Goal: Communication & Community: Participate in discussion

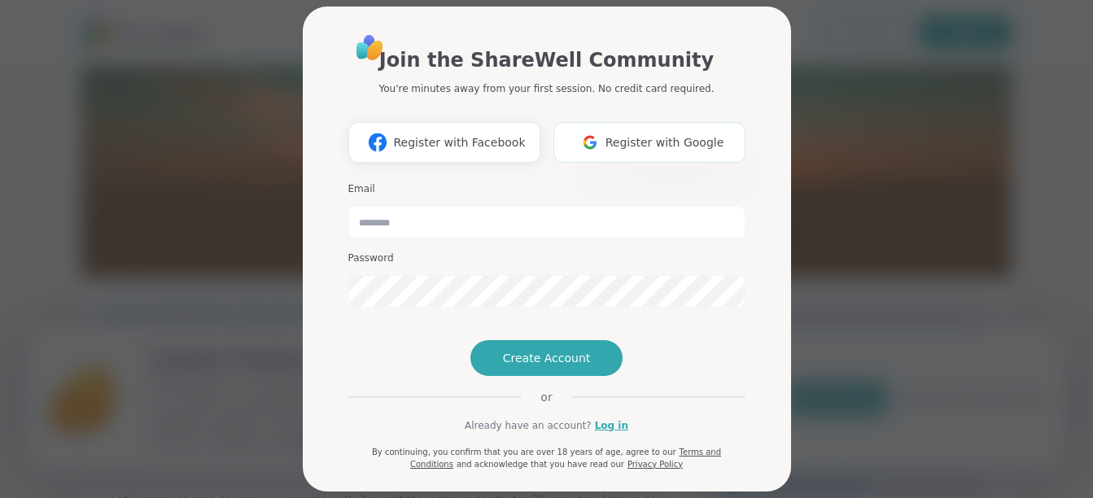
click at [648, 151] on button "Register with Google" at bounding box center [649, 142] width 192 height 41
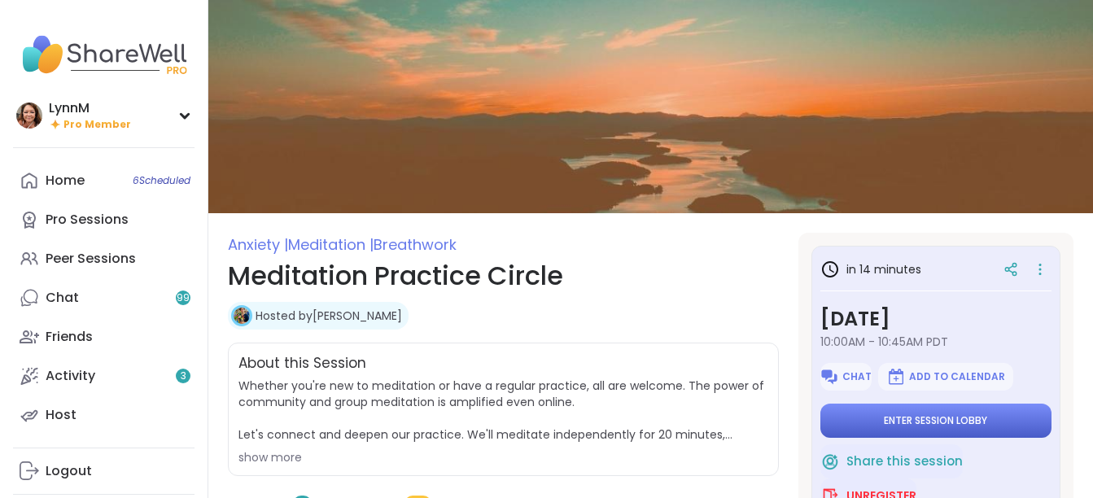
click at [884, 421] on span "Enter session lobby" at bounding box center [935, 420] width 103 height 13
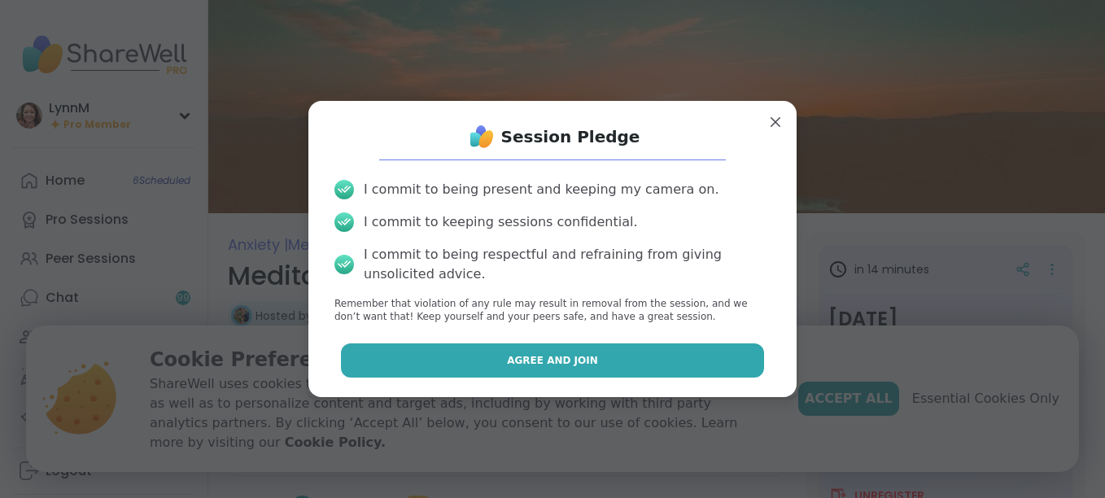
click at [595, 360] on button "Agree and Join" at bounding box center [553, 360] width 424 height 34
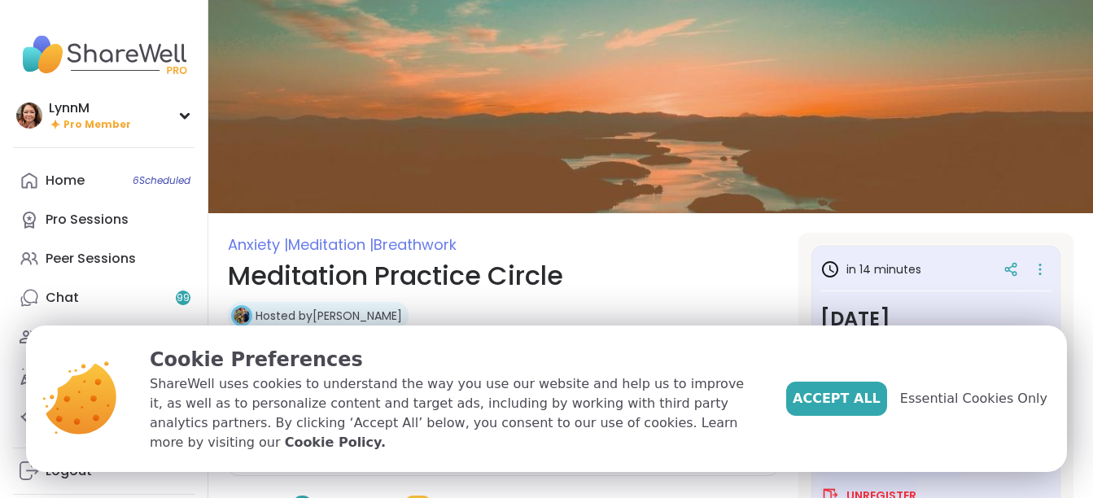
type textarea "*"
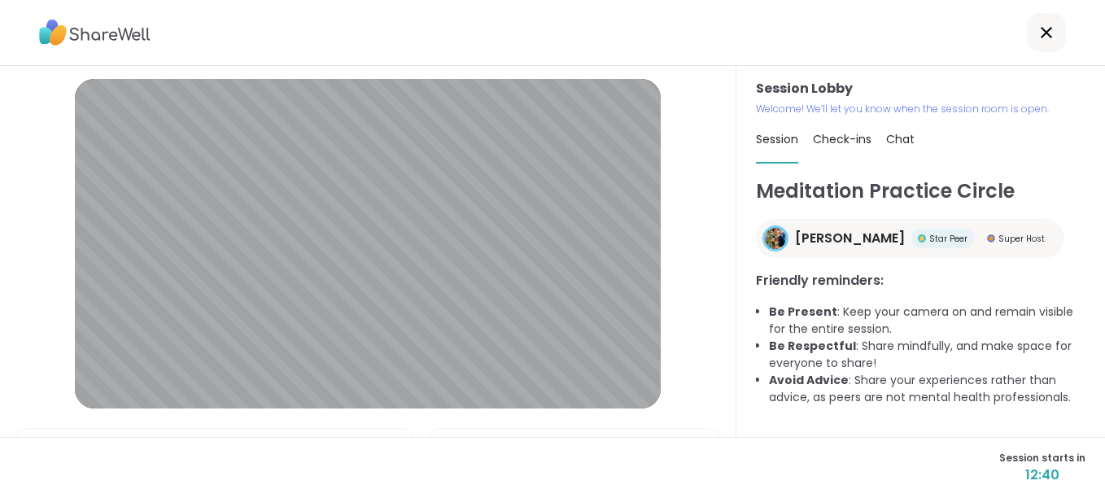
click at [893, 139] on span "Chat" at bounding box center [900, 139] width 28 height 16
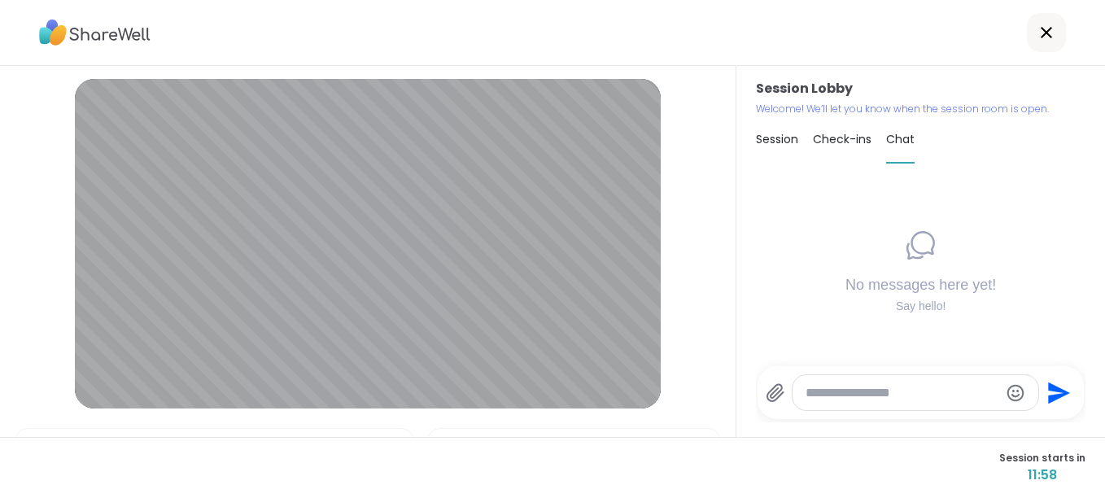
click at [1037, 33] on icon at bounding box center [1047, 33] width 20 height 20
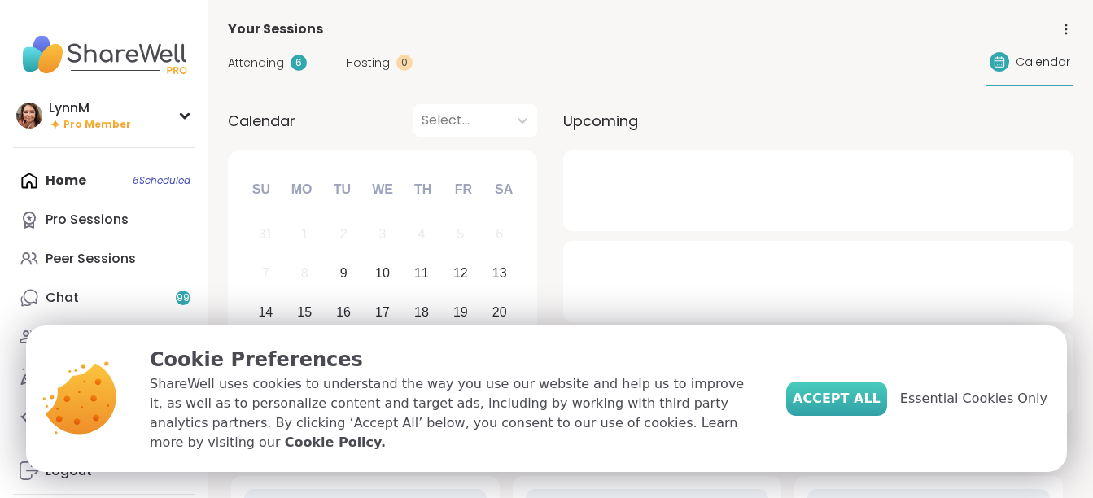
click at [838, 408] on span "Accept All" at bounding box center [836, 399] width 88 height 20
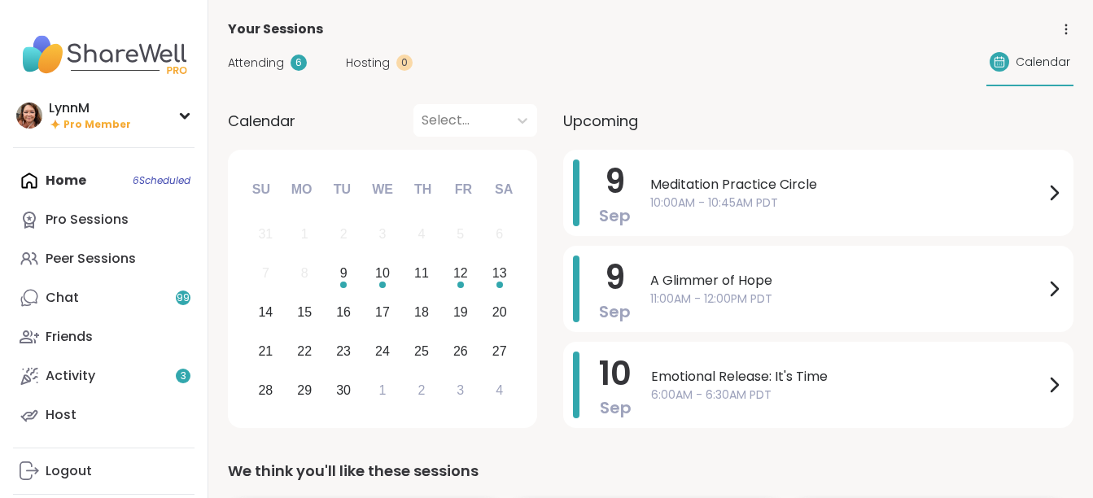
click at [76, 177] on div "Home 6 Scheduled Pro Sessions Peer Sessions Chat 99 Friends Activity 3 Host" at bounding box center [103, 297] width 181 height 273
click at [159, 178] on div "Home 6 Scheduled Pro Sessions Peer Sessions Chat 99 Friends Activity 3 Host" at bounding box center [103, 297] width 181 height 273
click at [65, 178] on div "Home 6 Scheduled Pro Sessions Peer Sessions Chat 99 Friends Activity 3 Host" at bounding box center [103, 297] width 181 height 273
click at [1052, 190] on icon at bounding box center [1054, 193] width 20 height 20
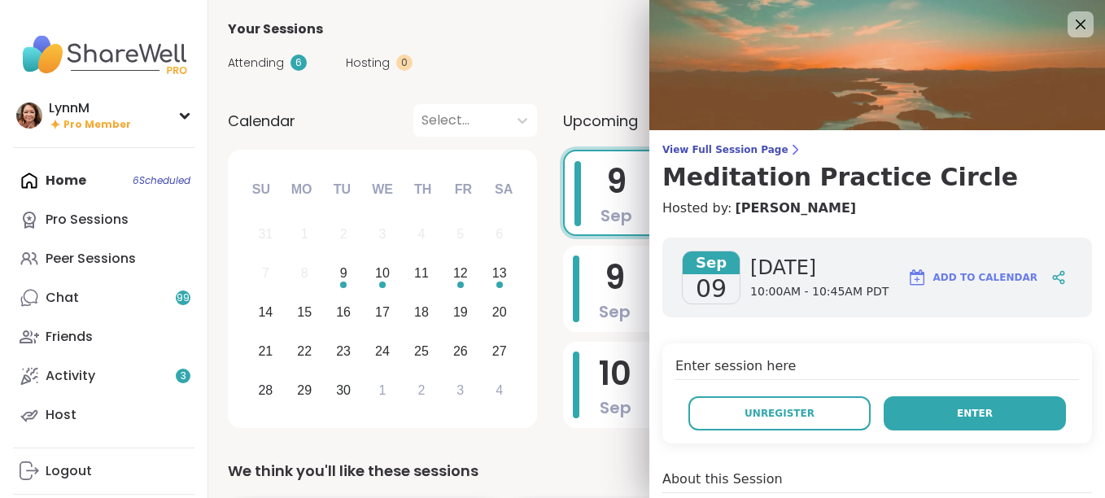
click at [940, 405] on button "Enter" at bounding box center [975, 413] width 182 height 34
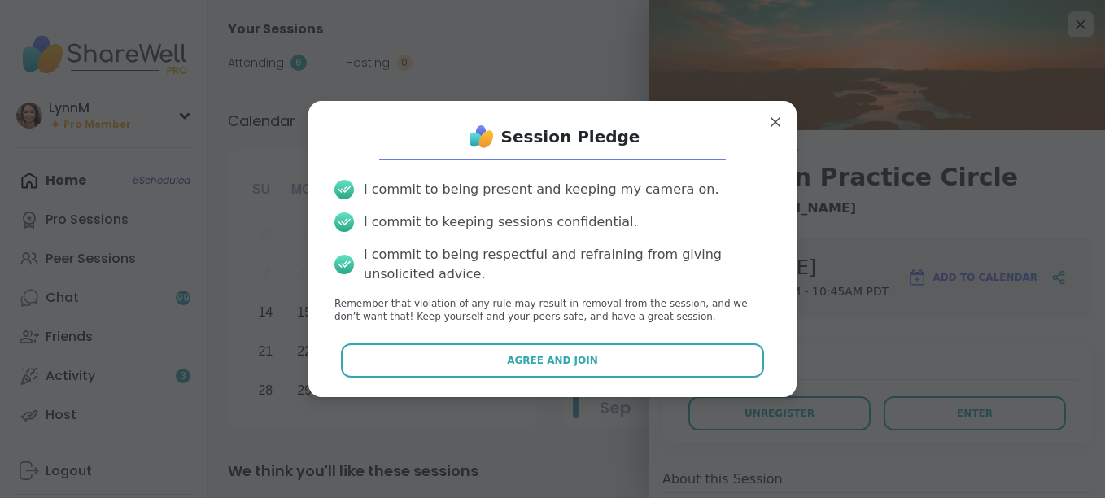
click at [669, 356] on button "Agree and Join" at bounding box center [553, 360] width 424 height 34
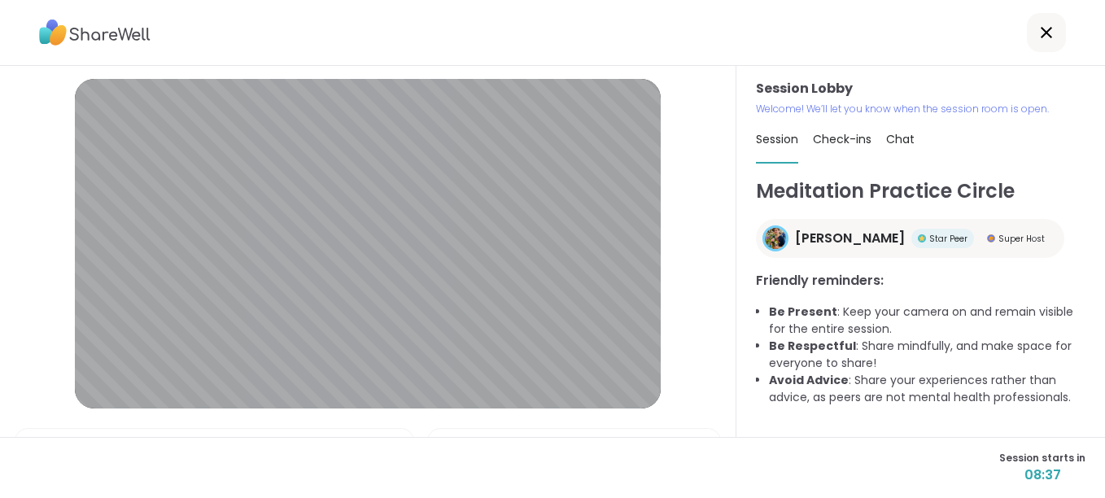
click at [1039, 29] on icon at bounding box center [1047, 33] width 20 height 20
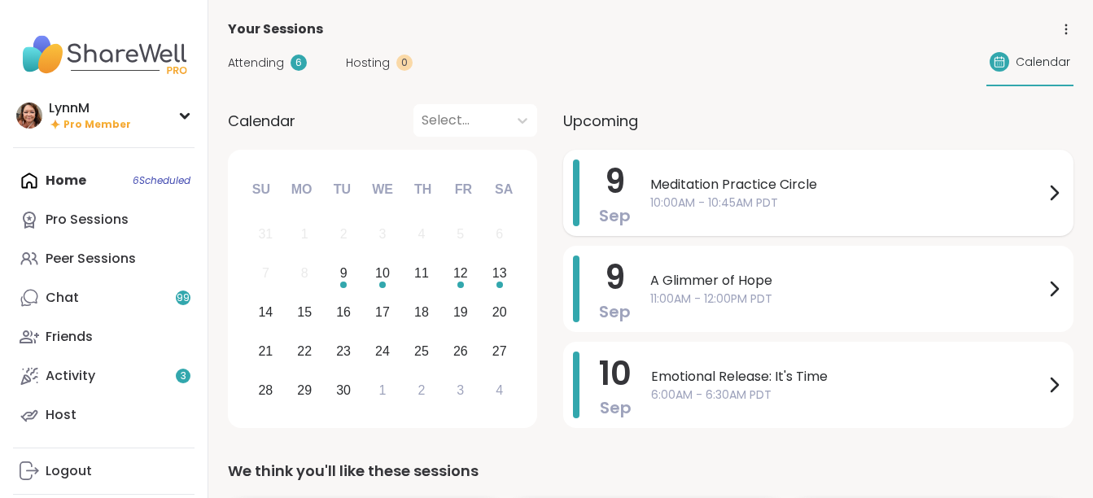
click at [1056, 194] on icon at bounding box center [1054, 192] width 7 height 13
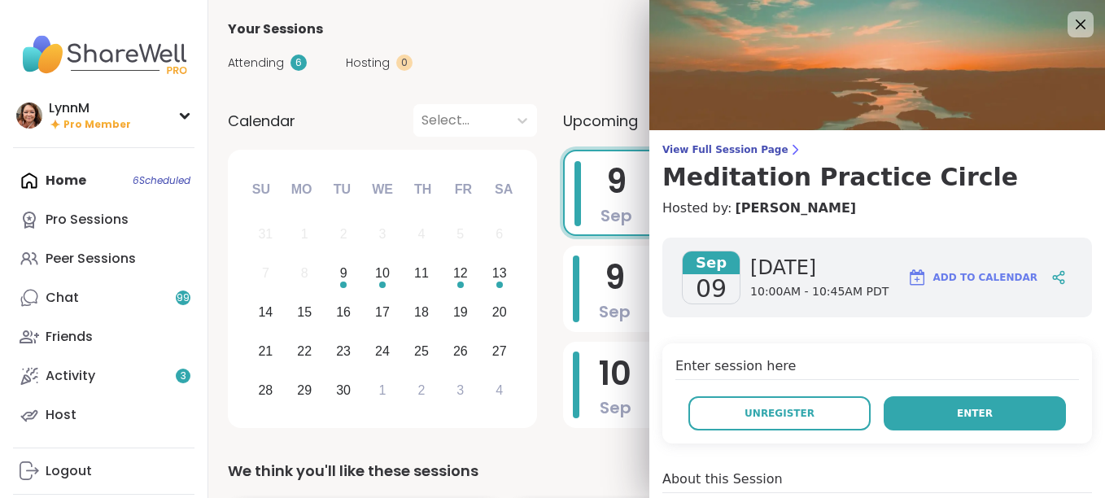
click at [932, 418] on button "Enter" at bounding box center [975, 413] width 182 height 34
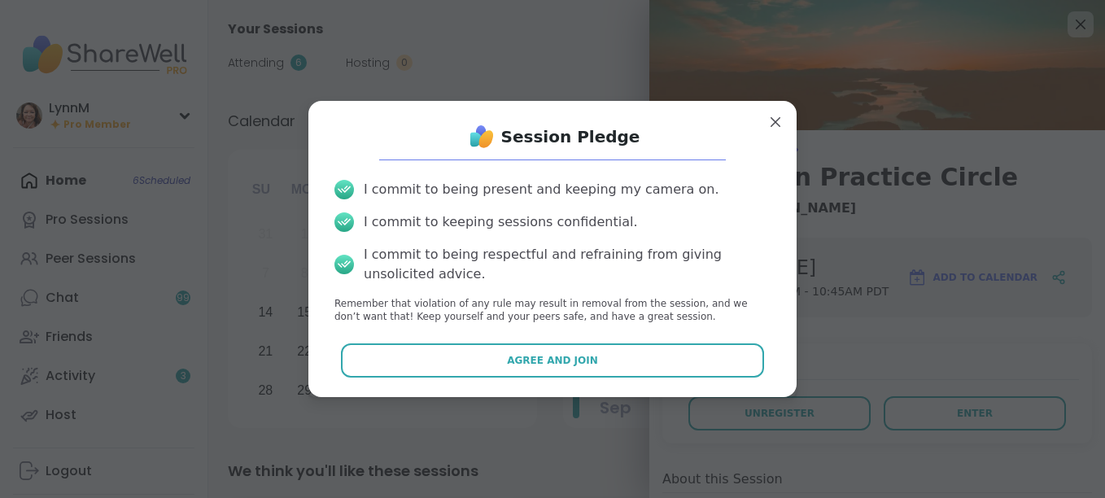
click at [648, 367] on button "Agree and Join" at bounding box center [553, 360] width 424 height 34
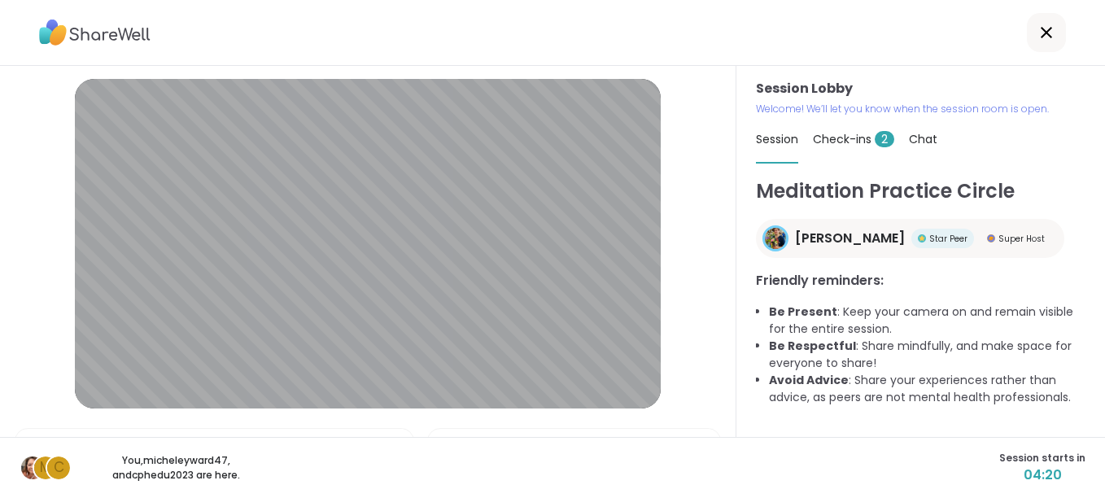
click at [911, 139] on span "Chat" at bounding box center [923, 139] width 28 height 16
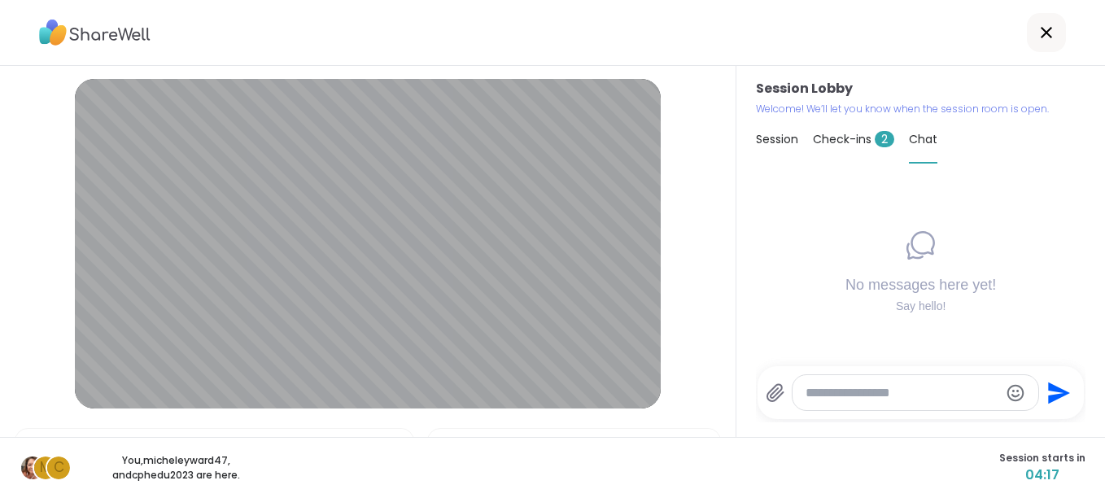
paste textarea "**********"
type textarea "**********"
click at [1049, 395] on icon "Send" at bounding box center [1060, 393] width 22 height 22
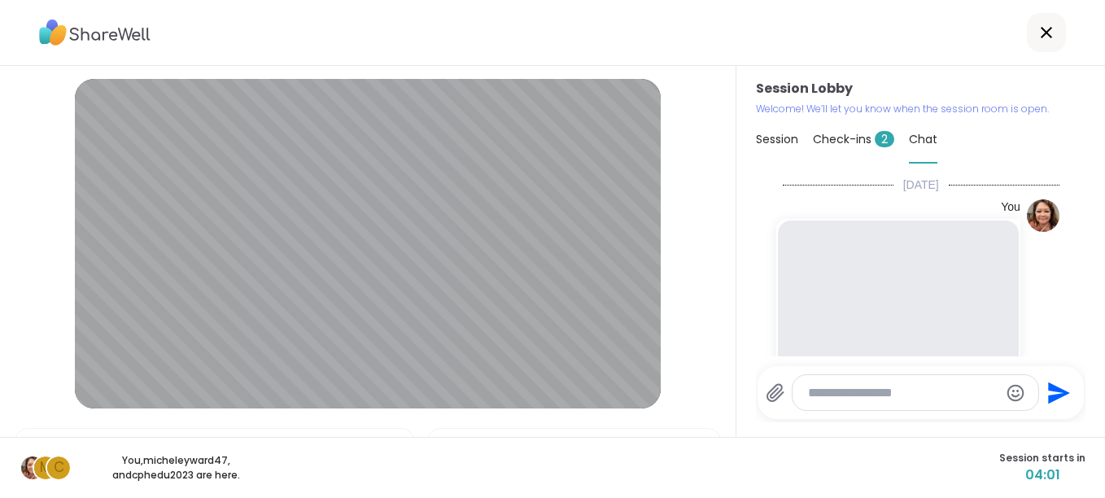
scroll to position [3, 0]
click at [1041, 33] on icon at bounding box center [1046, 32] width 11 height 11
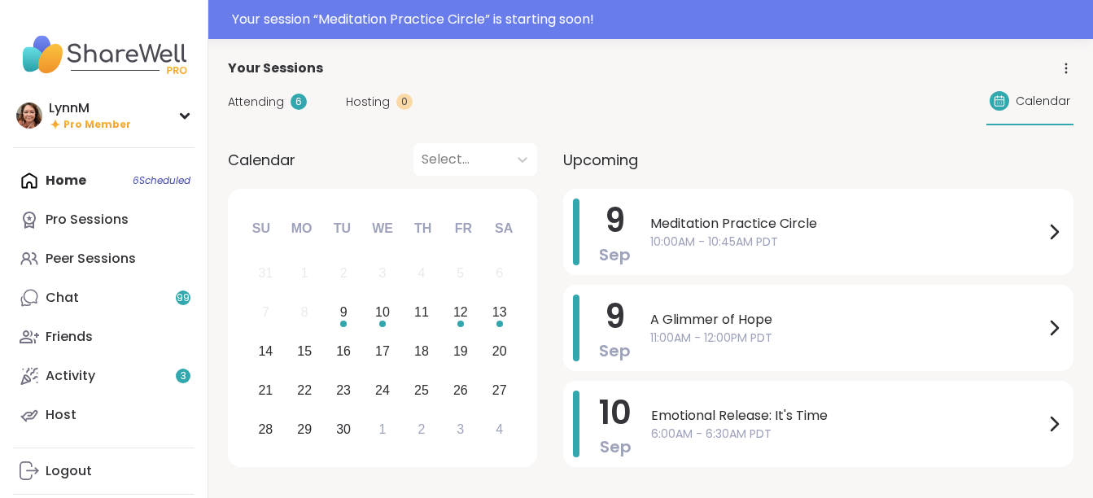
click at [89, 180] on div "Home 6 Scheduled Pro Sessions Peer Sessions Chat 99 Friends Activity 3 Host" at bounding box center [103, 297] width 181 height 273
click at [1054, 233] on icon at bounding box center [1054, 232] width 20 height 20
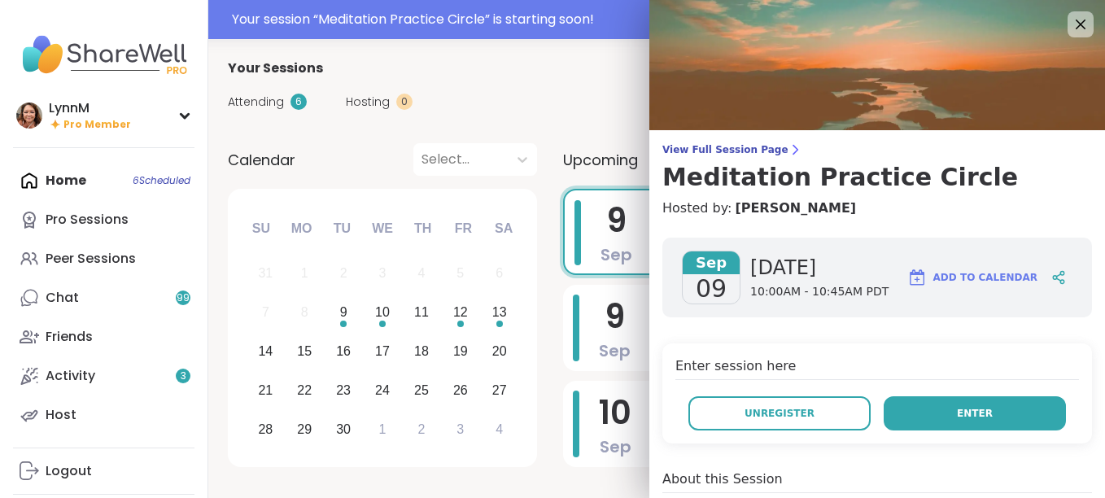
click at [934, 419] on button "Enter" at bounding box center [975, 413] width 182 height 34
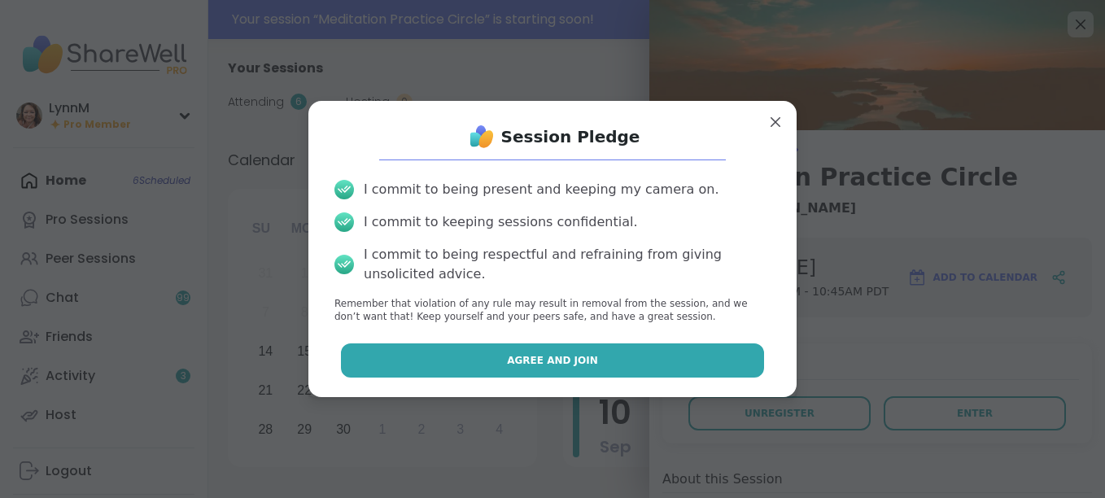
click at [592, 360] on button "Agree and Join" at bounding box center [553, 360] width 424 height 34
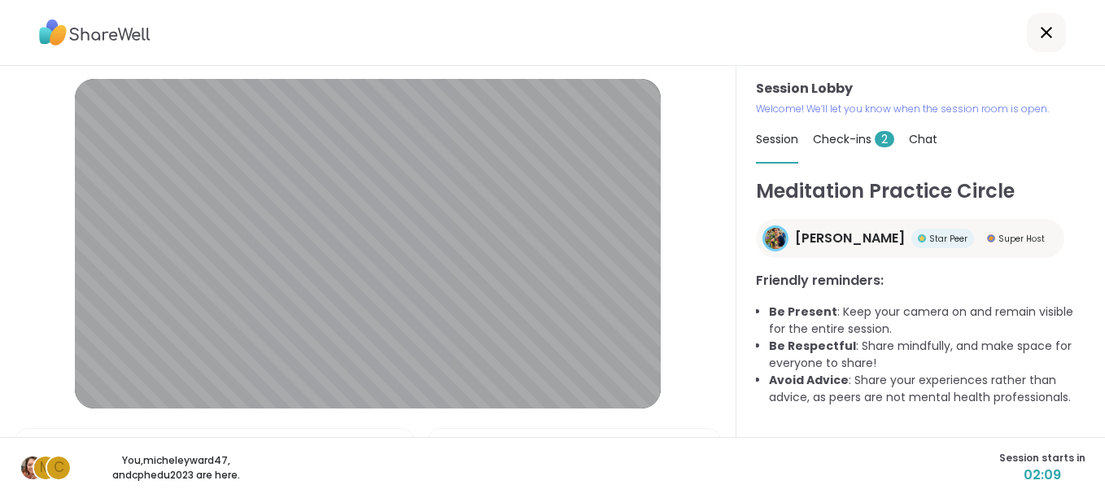
click at [840, 141] on span "Check-ins 2" at bounding box center [853, 139] width 81 height 16
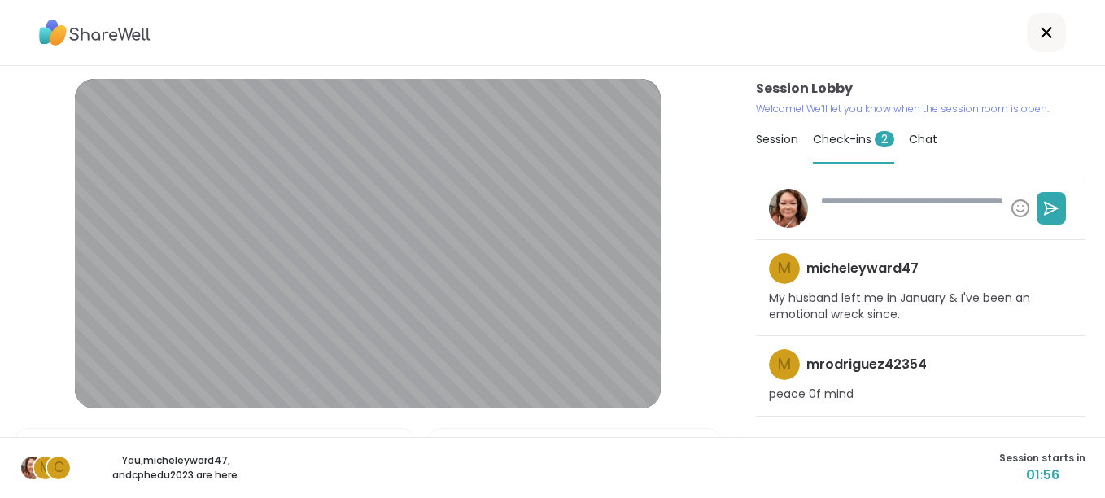
click at [915, 138] on span "Chat" at bounding box center [923, 139] width 28 height 16
type textarea "*"
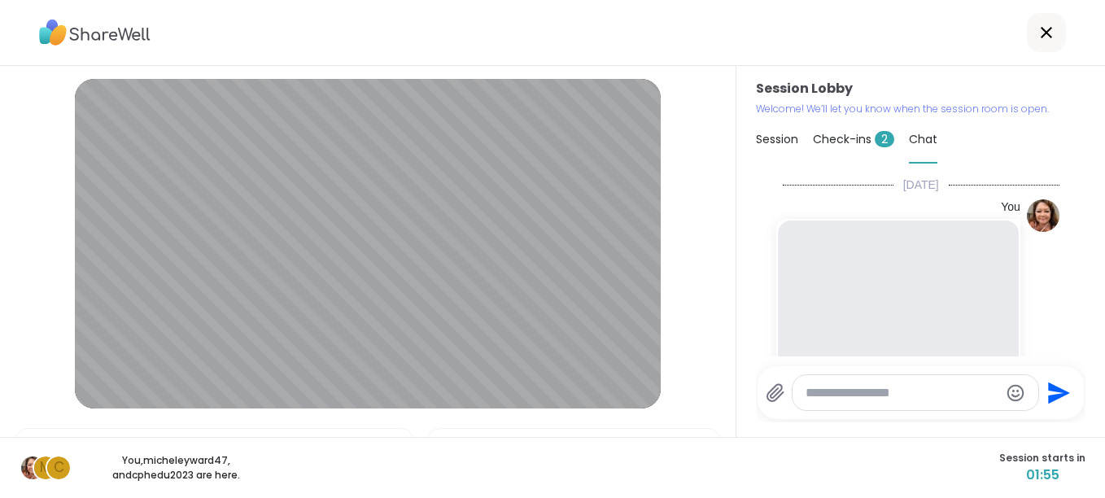
scroll to position [220, 0]
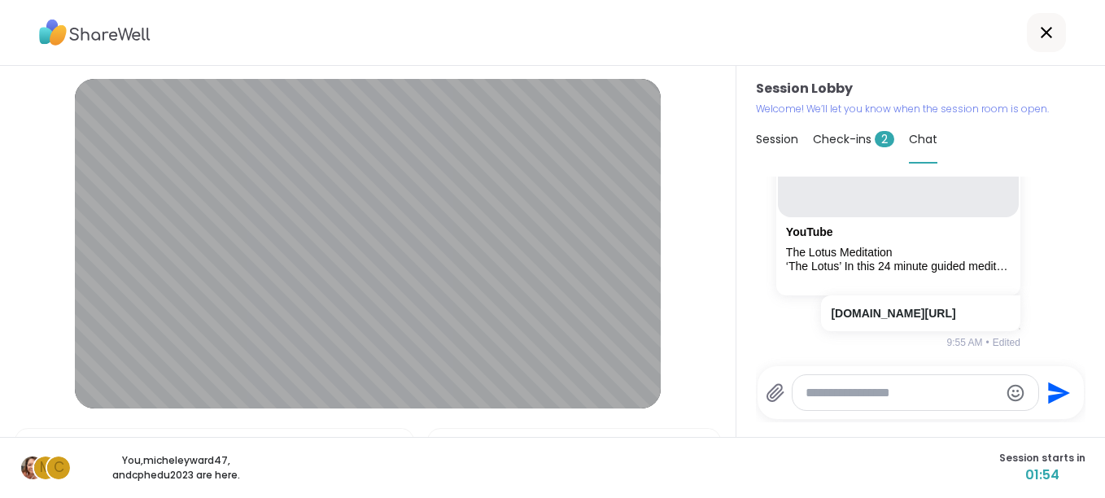
click at [836, 393] on textarea "Type your message" at bounding box center [902, 393] width 194 height 16
type textarea "**********"
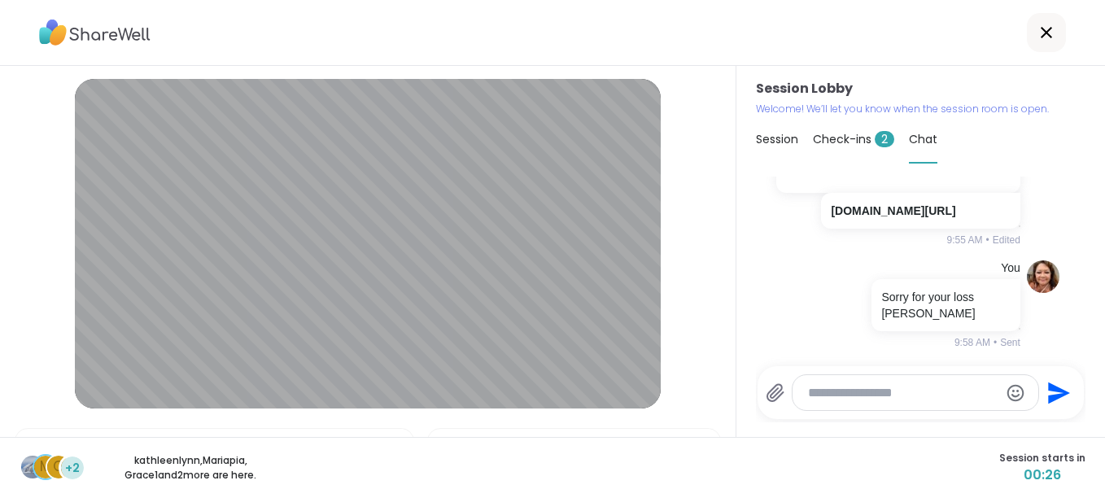
click at [1041, 35] on icon at bounding box center [1046, 32] width 11 height 11
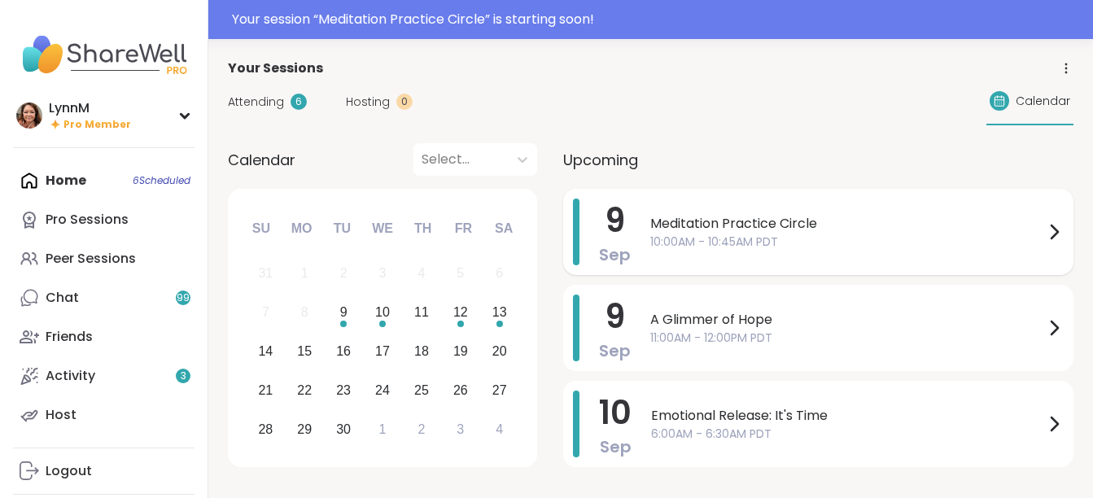
click at [1048, 233] on icon at bounding box center [1054, 232] width 20 height 20
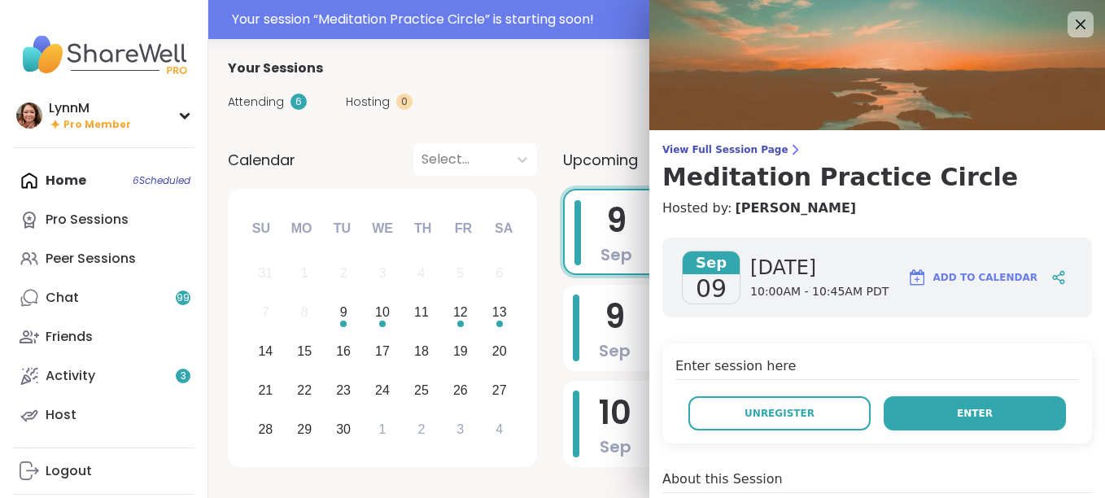
click at [936, 412] on button "Enter" at bounding box center [975, 413] width 182 height 34
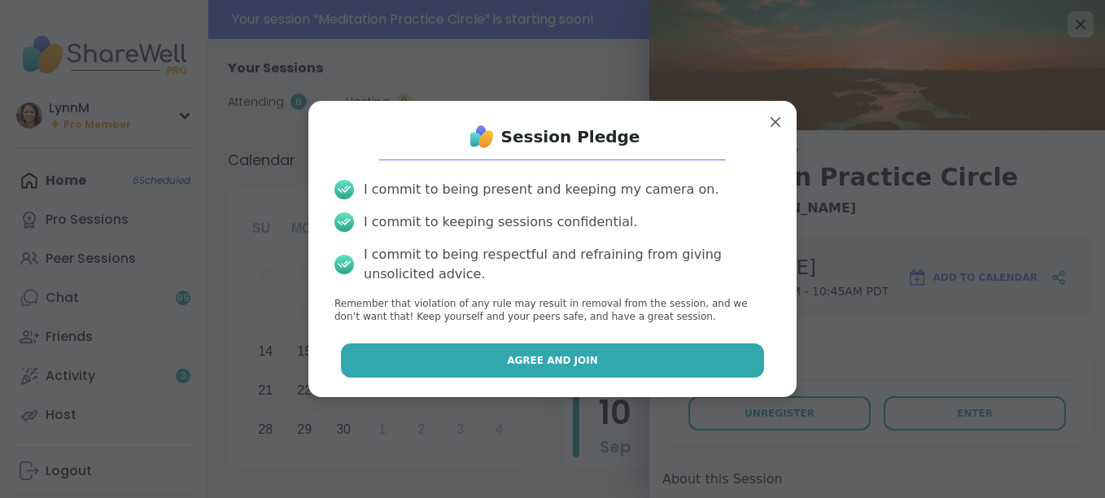
click at [544, 357] on span "Agree and Join" at bounding box center [552, 360] width 91 height 15
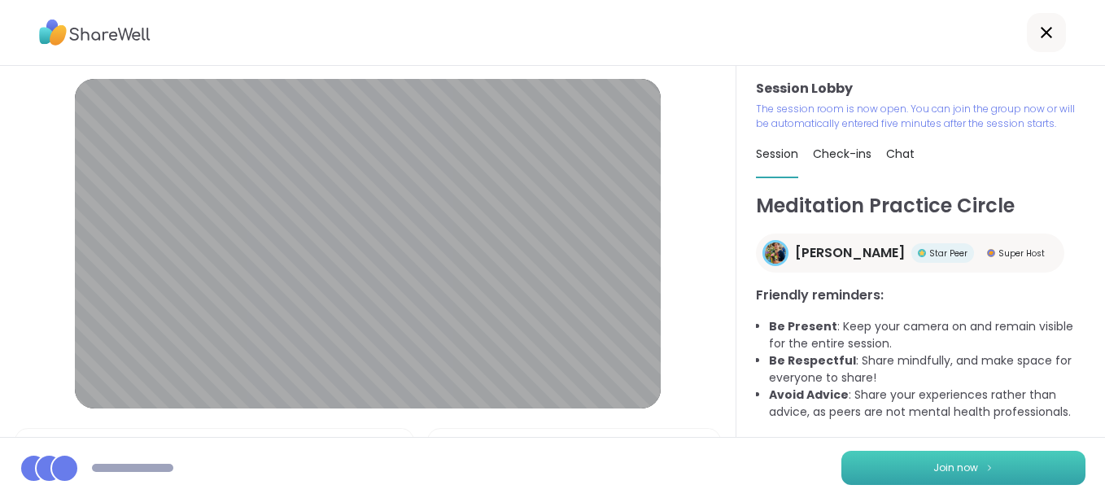
click at [944, 469] on span "Join now" at bounding box center [955, 467] width 45 height 15
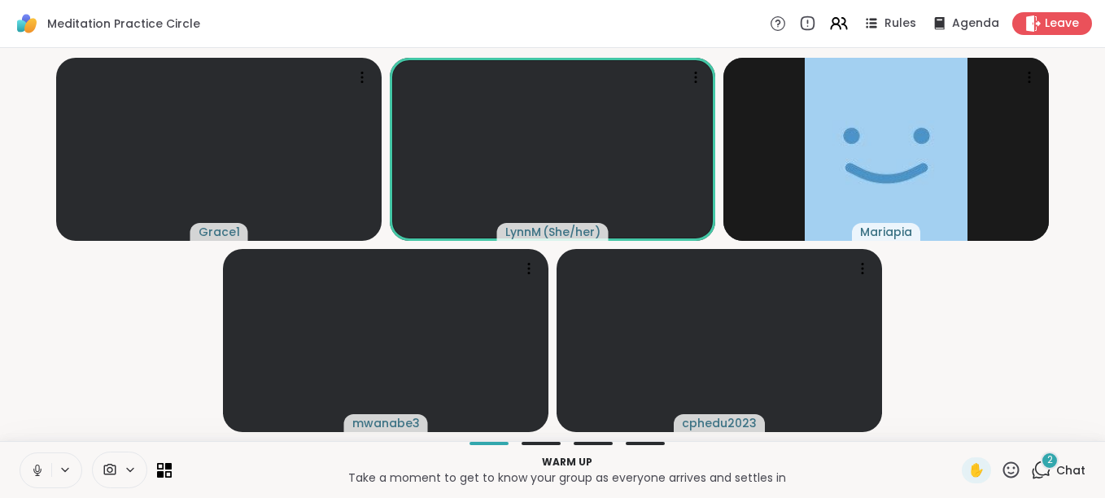
click at [42, 471] on icon at bounding box center [37, 470] width 15 height 15
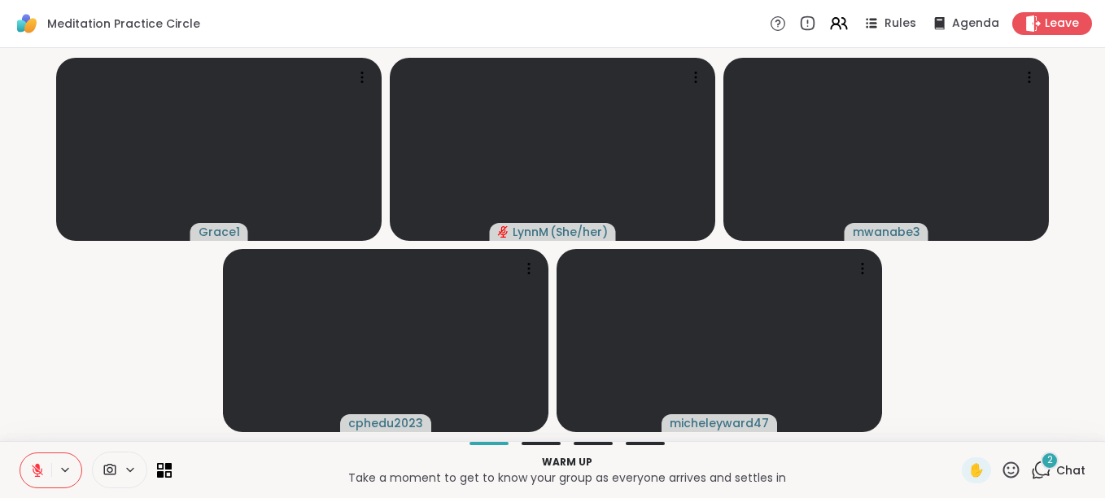
click at [42, 471] on icon at bounding box center [37, 470] width 15 height 15
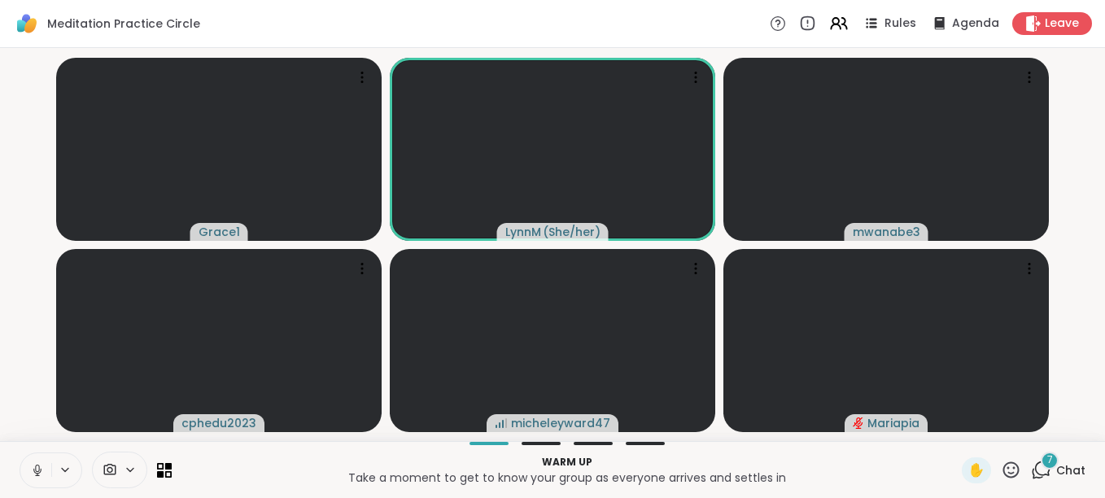
click at [39, 469] on icon at bounding box center [37, 468] width 4 height 7
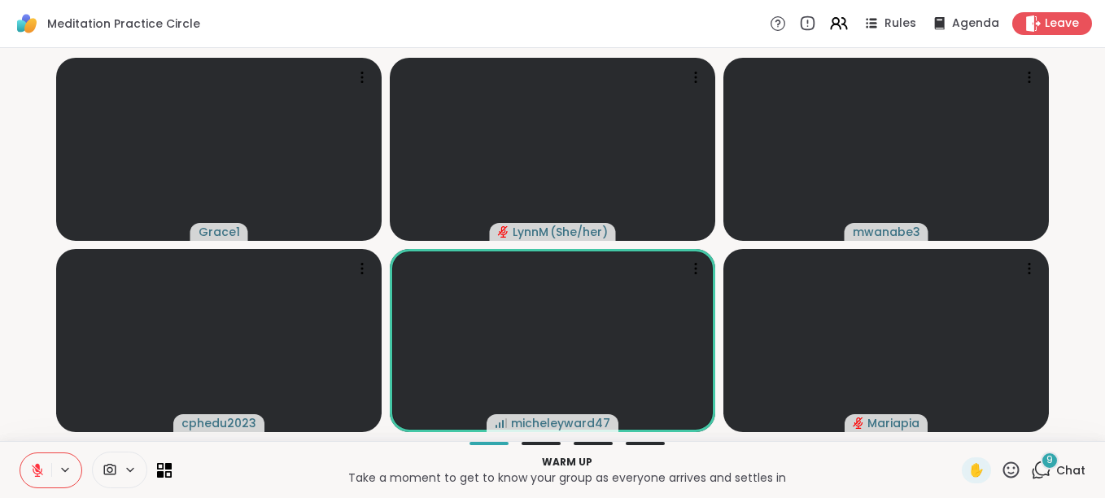
click at [34, 476] on icon at bounding box center [37, 470] width 15 height 15
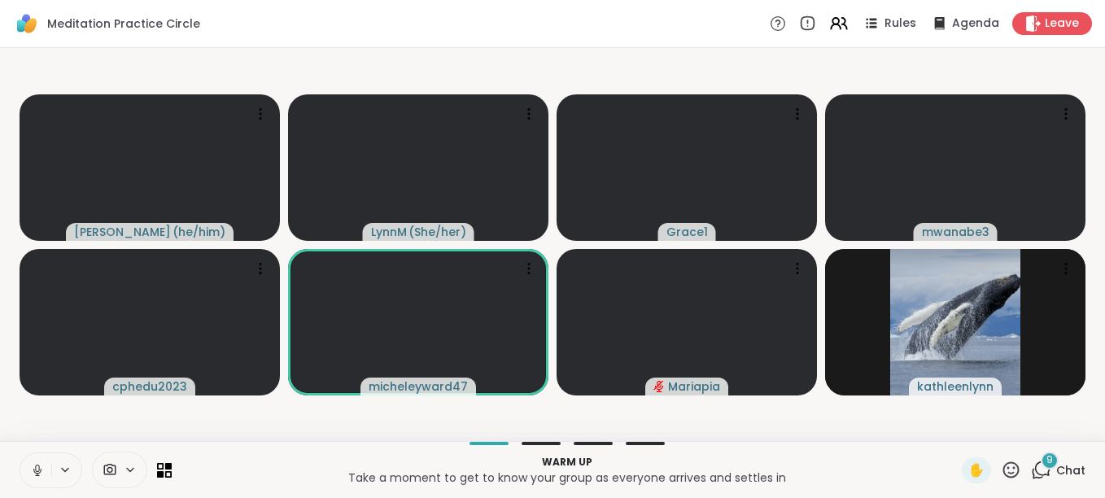
click at [37, 467] on icon at bounding box center [37, 470] width 15 height 15
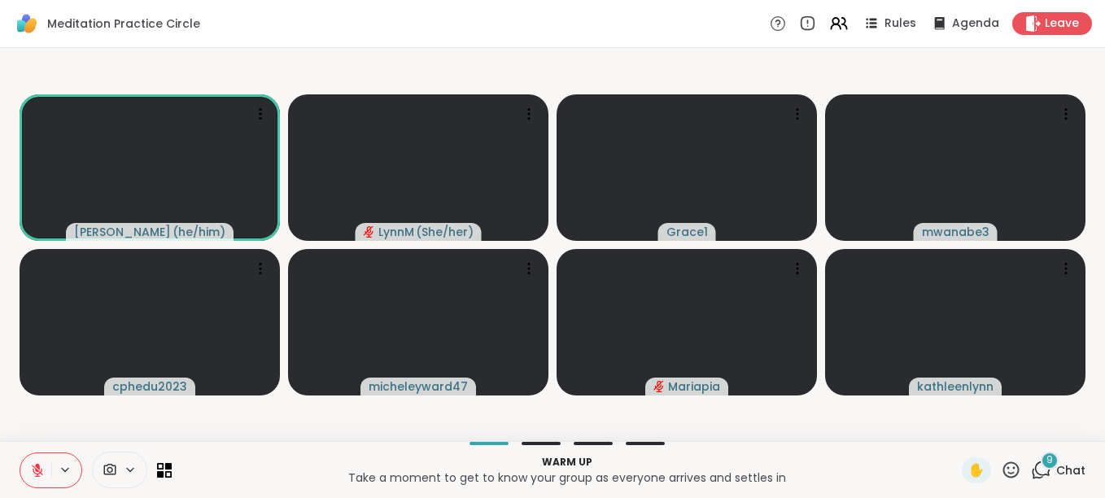
click at [38, 468] on icon at bounding box center [37, 466] width 5 height 7
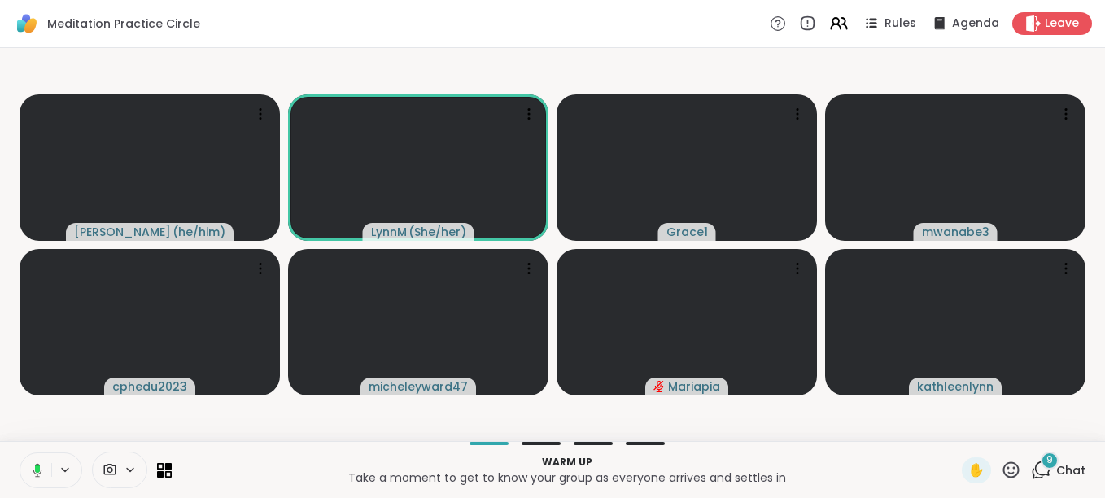
click at [38, 466] on rect at bounding box center [37, 468] width 5 height 7
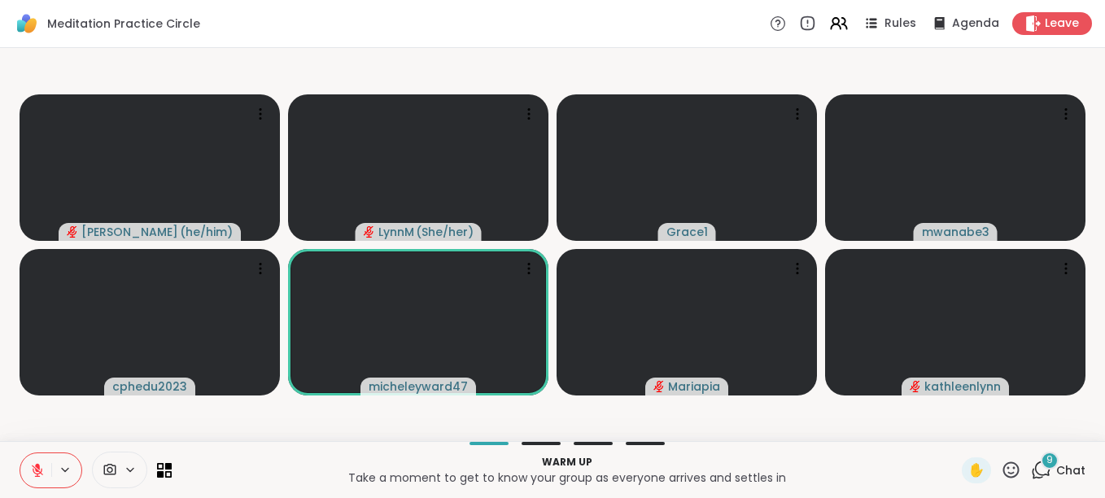
click at [1032, 469] on icon at bounding box center [1041, 470] width 20 height 20
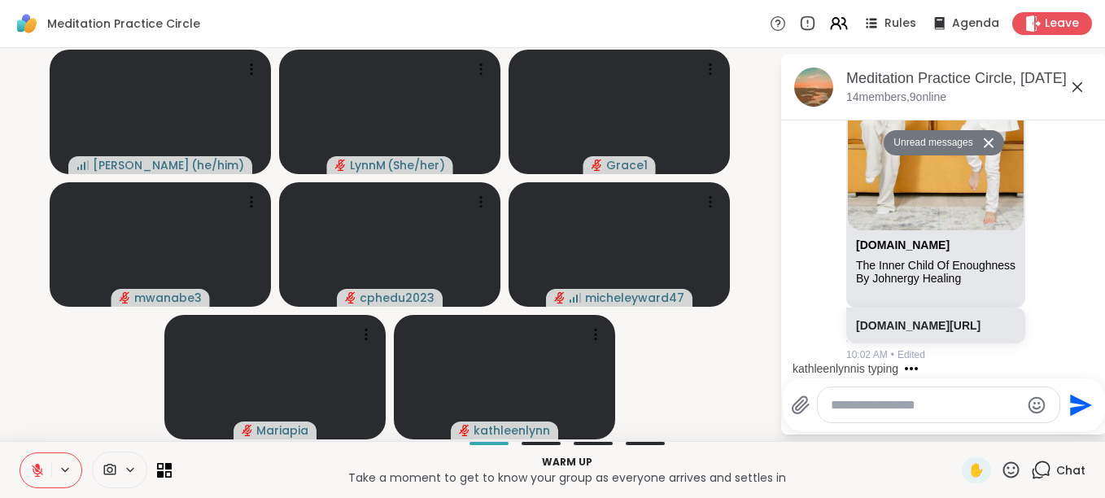
scroll to position [2771, 0]
click at [1092, 360] on html "Meditation Practice Circle Rules Agenda Leave Nicholas ( he/him ) LynnM ( She/h…" at bounding box center [552, 249] width 1105 height 498
drag, startPoint x: 1093, startPoint y: 360, endPoint x: 1087, endPoint y: 379, distance: 20.3
click at [1086, 380] on div "Send" at bounding box center [944, 404] width 322 height 53
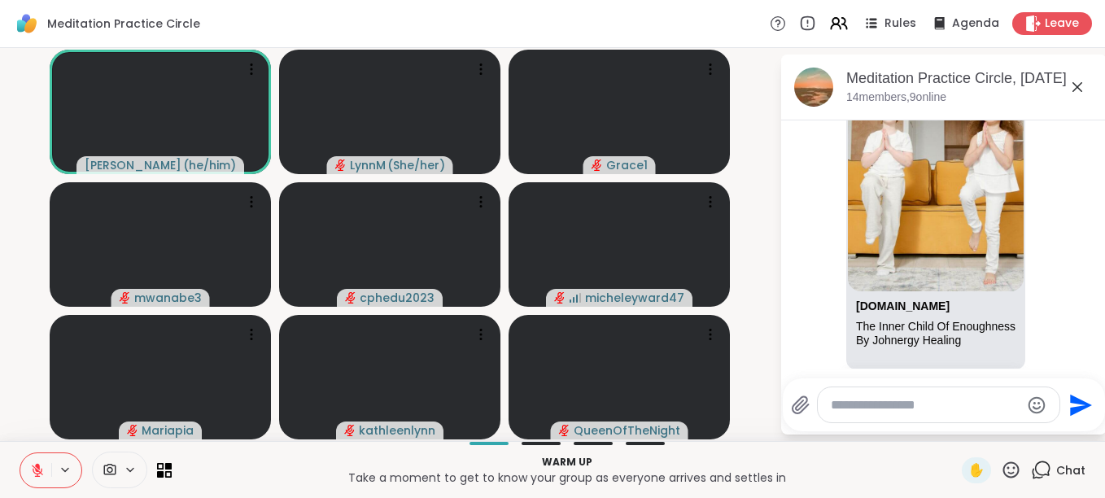
scroll to position [2676, 0]
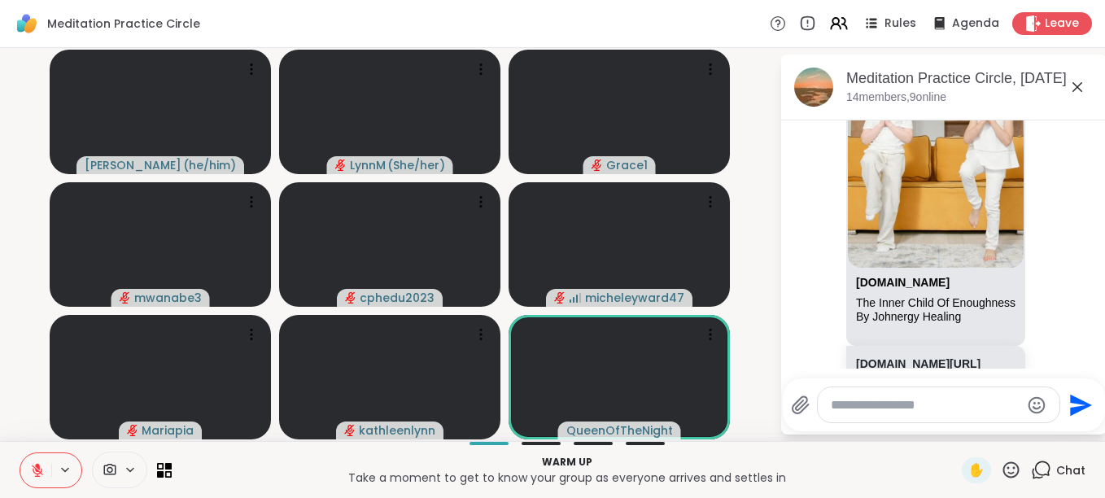
click at [39, 474] on icon at bounding box center [37, 470] width 11 height 11
click at [37, 471] on icon at bounding box center [37, 468] width 4 height 7
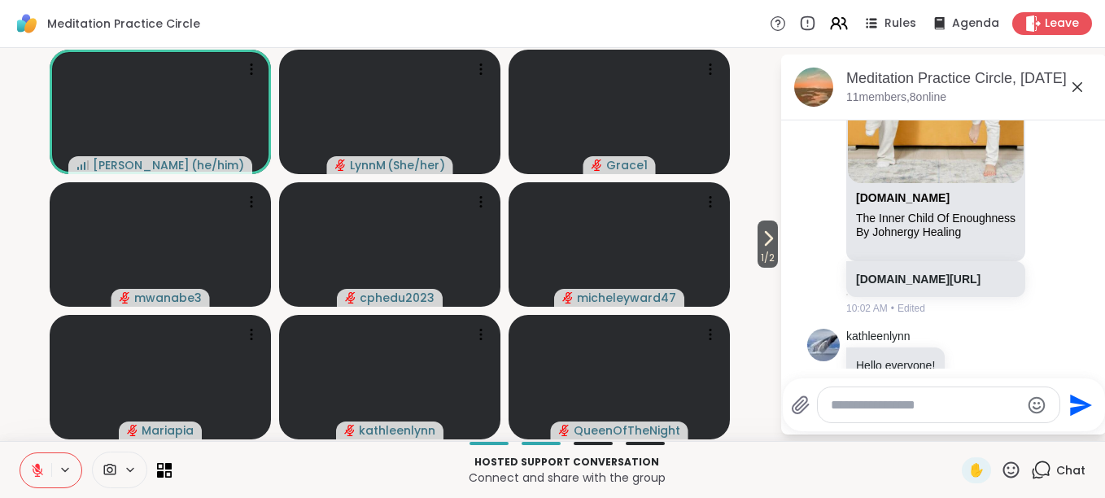
scroll to position [2748, 0]
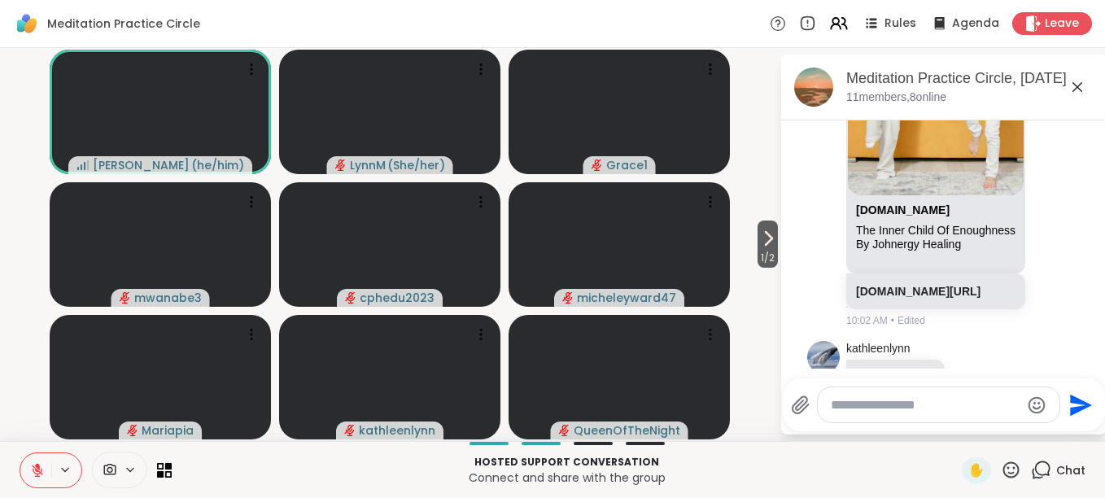
click at [1076, 85] on icon at bounding box center [1077, 87] width 20 height 20
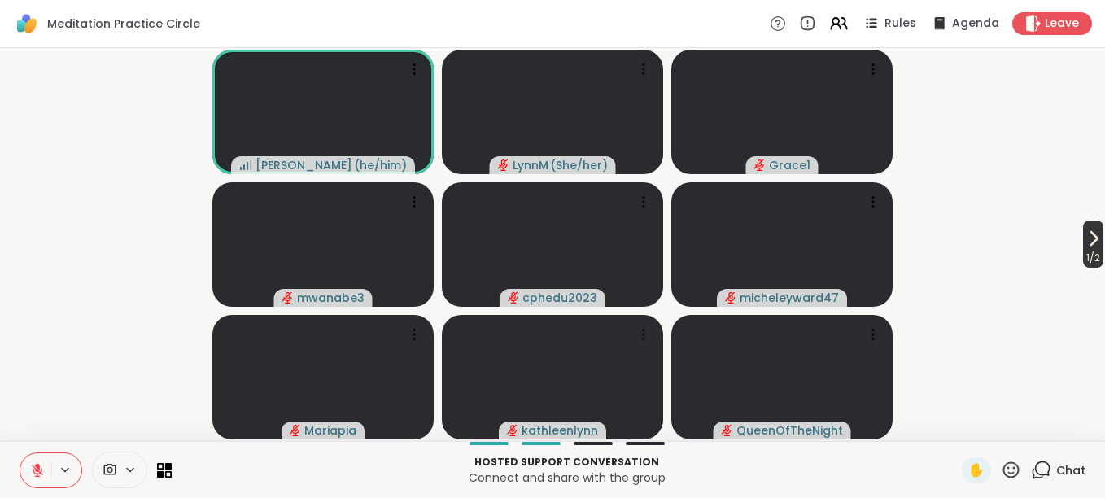
click at [1085, 243] on icon at bounding box center [1094, 239] width 20 height 20
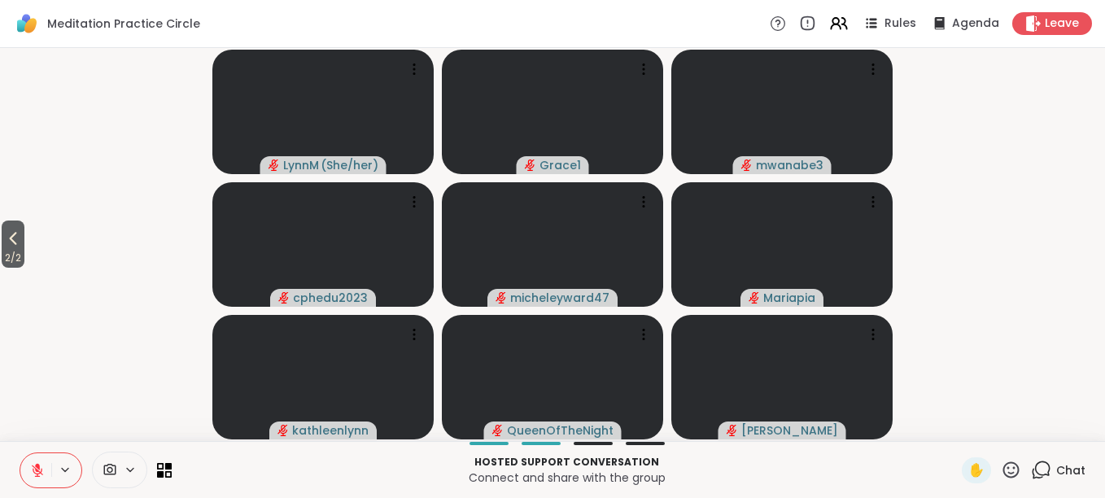
drag, startPoint x: 14, startPoint y: 244, endPoint x: 24, endPoint y: 244, distance: 10.6
click at [17, 244] on icon at bounding box center [13, 239] width 20 height 20
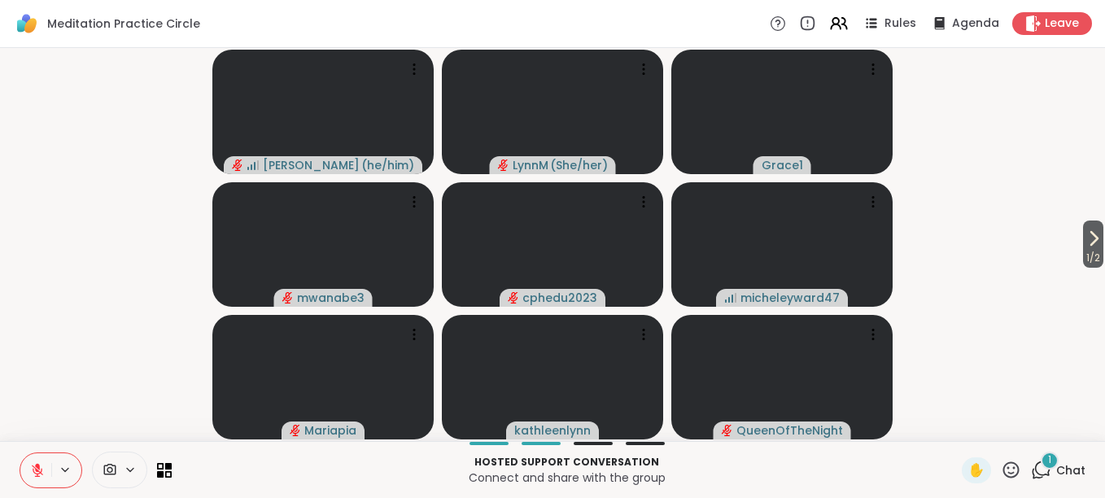
click at [39, 474] on icon at bounding box center [37, 470] width 15 height 15
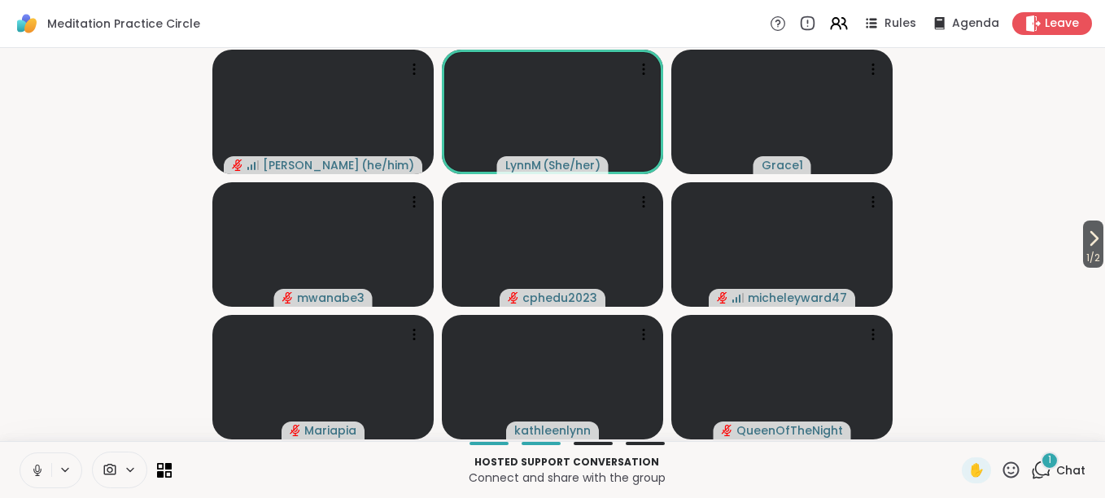
click at [37, 471] on icon at bounding box center [37, 468] width 4 height 7
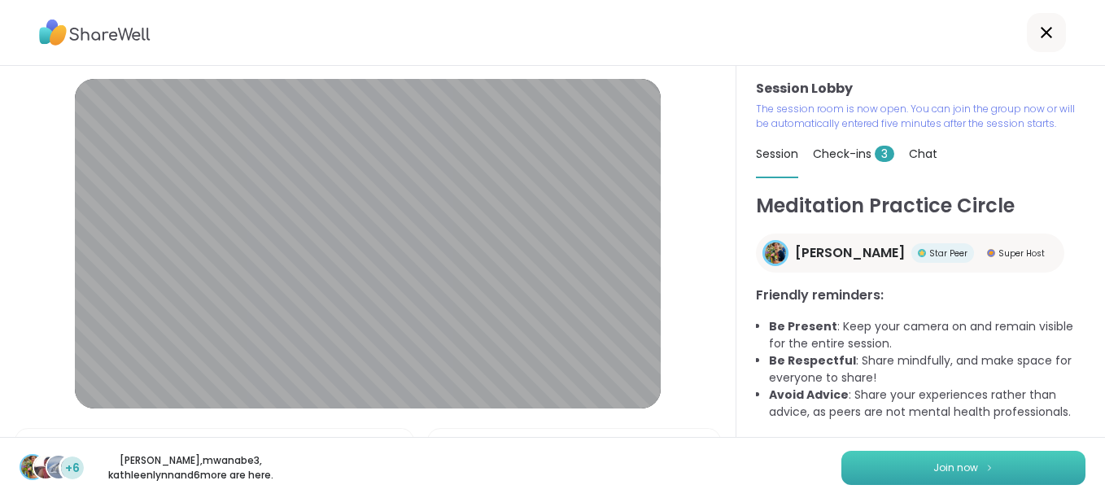
click at [896, 473] on button "Join now" at bounding box center [963, 468] width 244 height 34
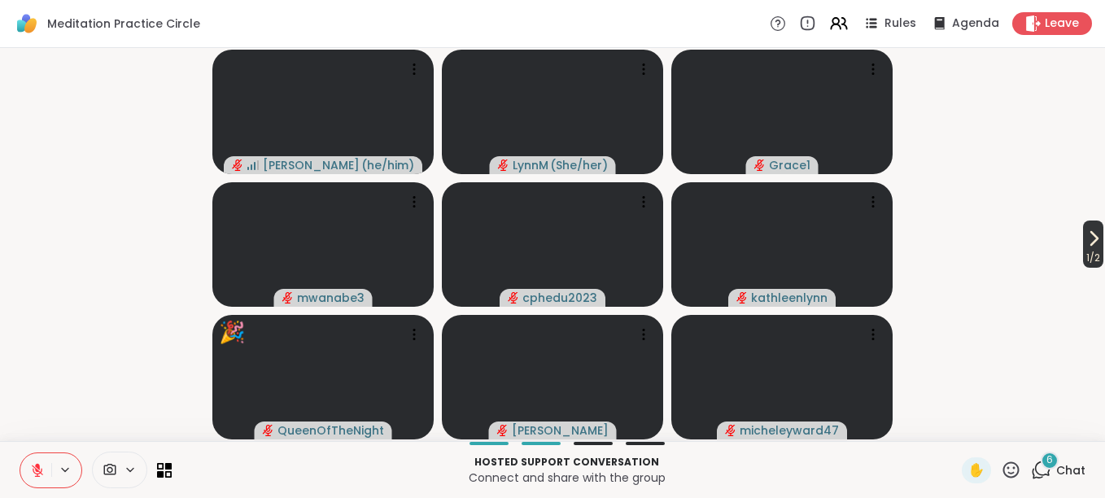
click at [1084, 247] on icon at bounding box center [1094, 239] width 20 height 20
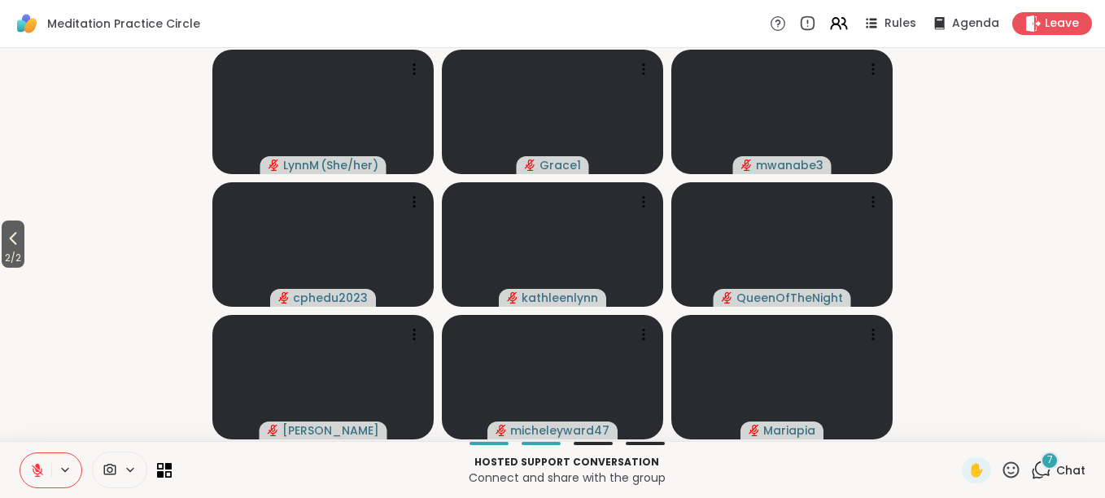
click at [20, 238] on icon at bounding box center [13, 239] width 20 height 20
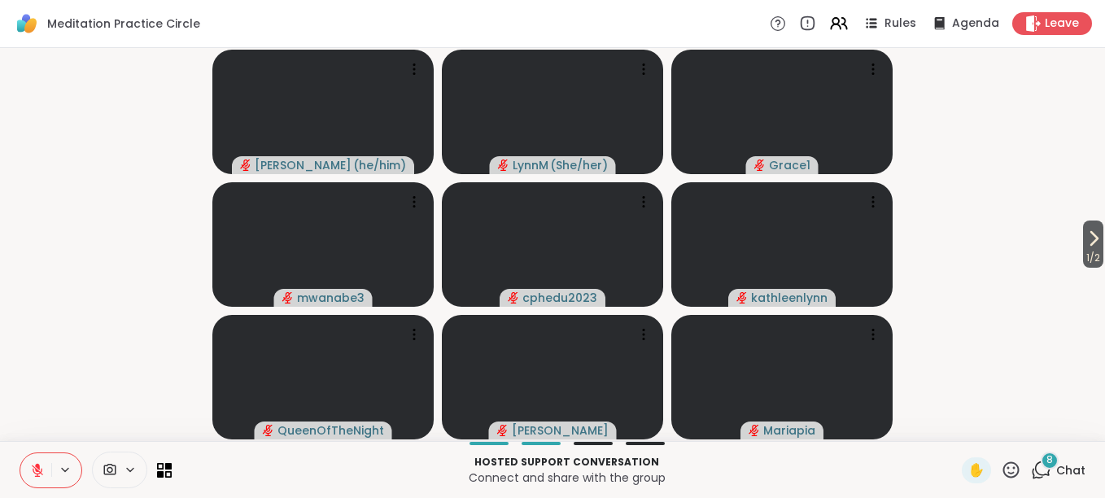
click at [1083, 257] on span "1 / 2" at bounding box center [1093, 258] width 20 height 20
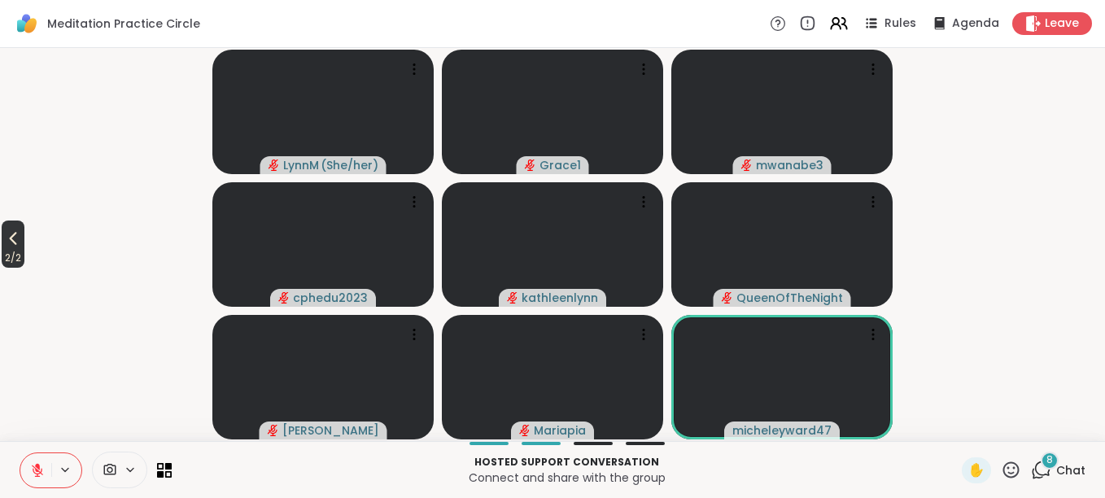
click at [19, 238] on icon at bounding box center [13, 239] width 20 height 20
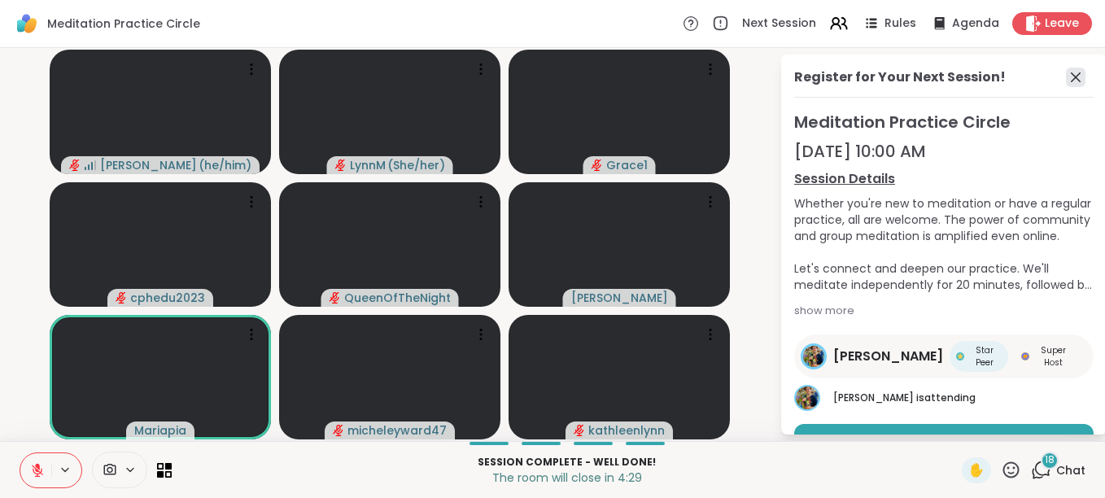
click at [1066, 81] on icon at bounding box center [1076, 78] width 20 height 20
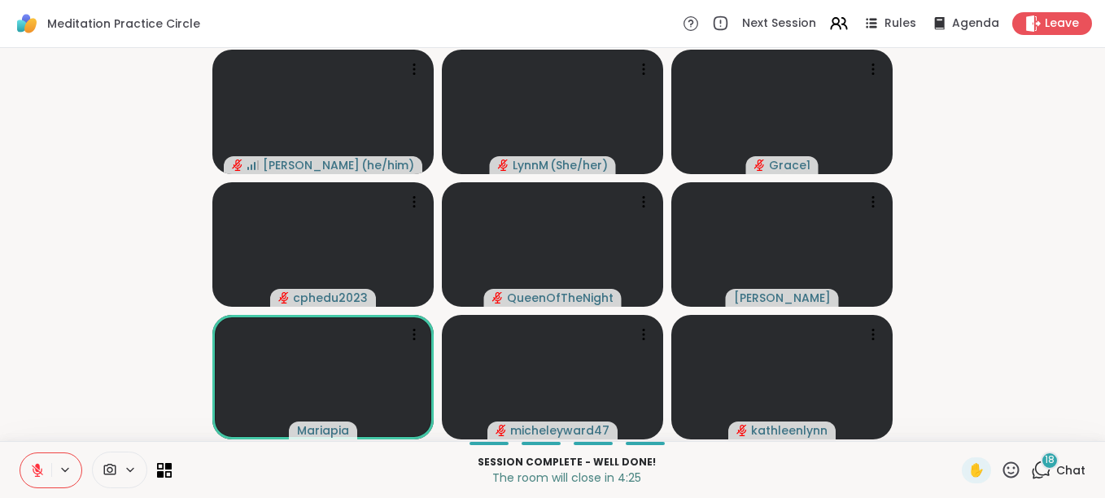
click at [46, 471] on button at bounding box center [35, 470] width 31 height 34
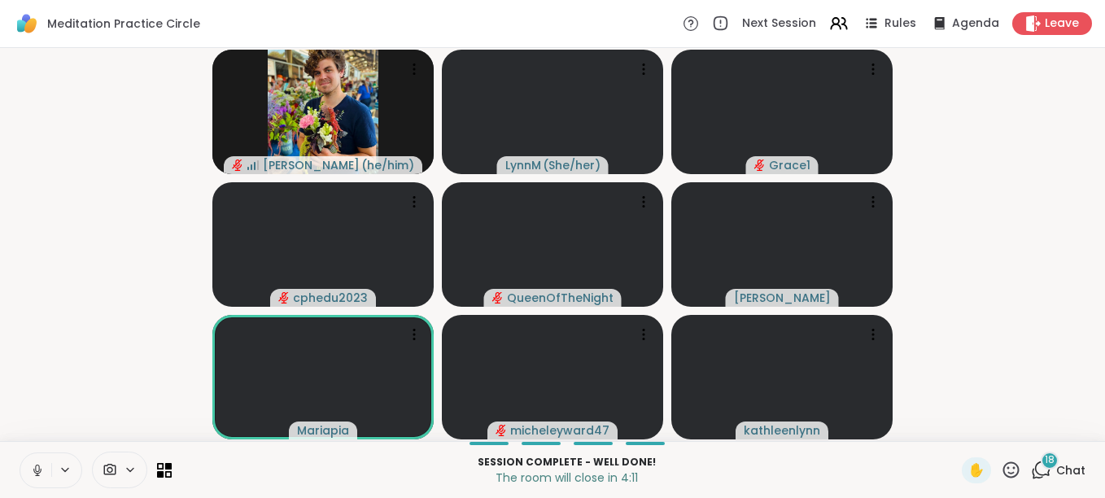
click at [44, 471] on icon at bounding box center [37, 470] width 15 height 15
click at [45, 472] on button at bounding box center [35, 470] width 31 height 34
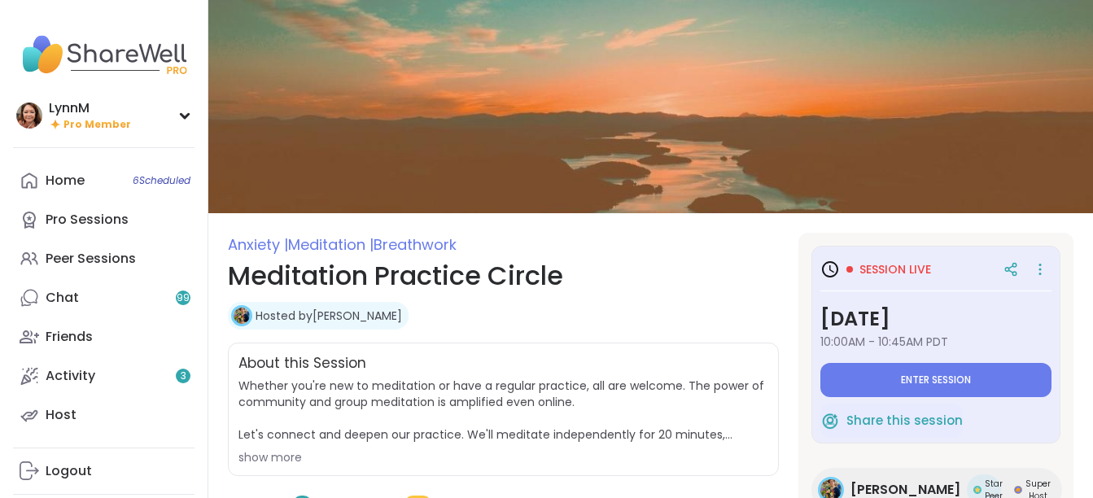
type textarea "*"
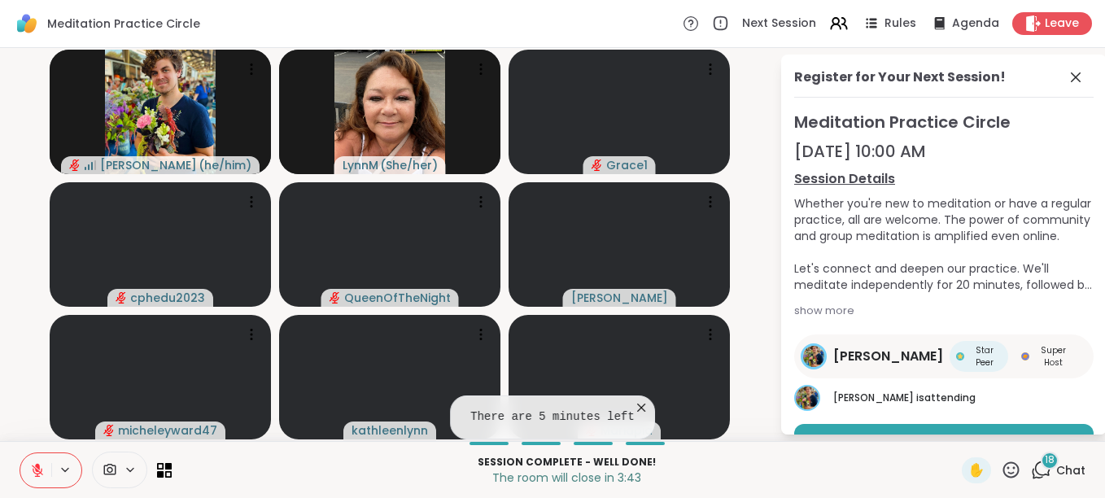
click at [1066, 78] on icon at bounding box center [1076, 78] width 20 height 20
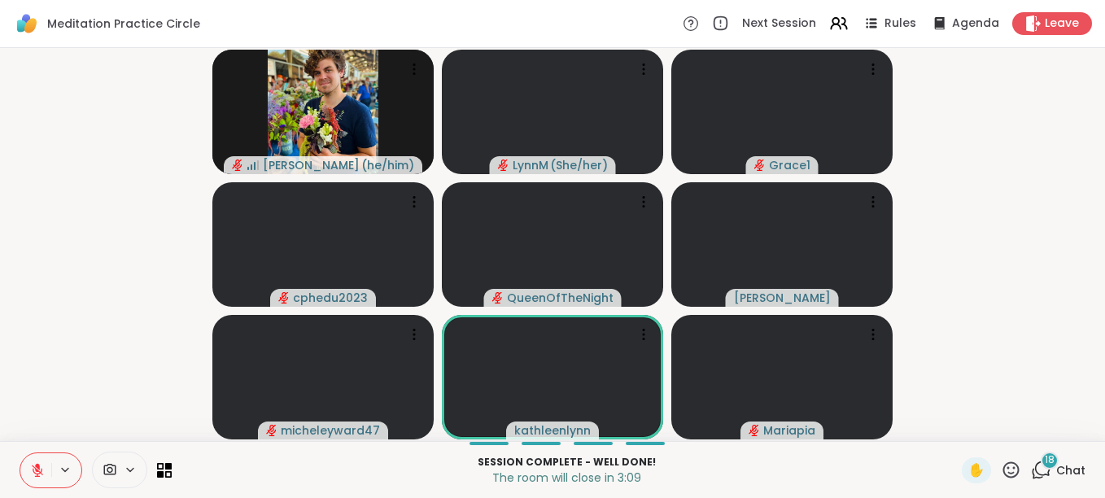
click at [37, 474] on icon at bounding box center [37, 470] width 11 height 11
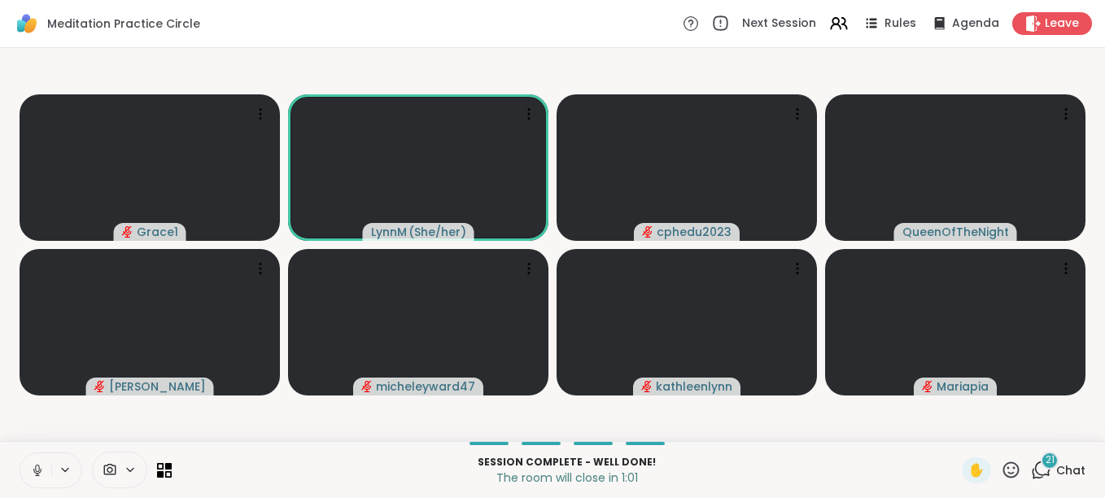
click at [714, 21] on icon at bounding box center [720, 24] width 18 height 18
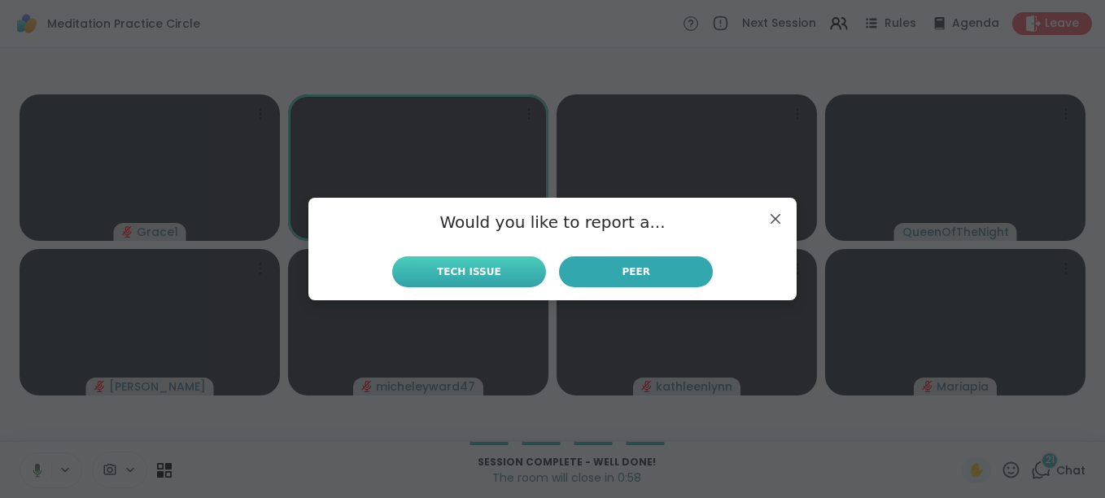
click at [478, 270] on span "Tech Issue" at bounding box center [469, 271] width 64 height 15
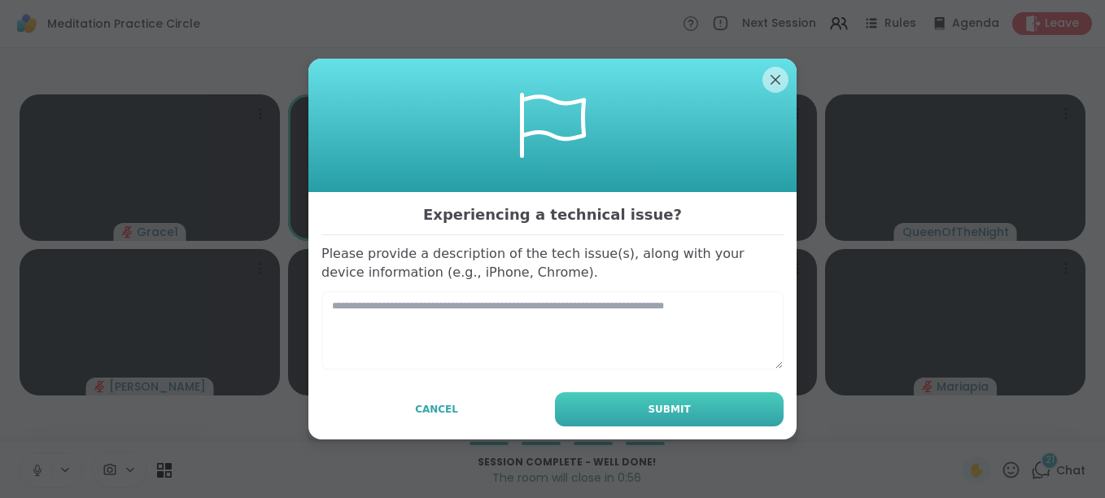
click at [659, 412] on span "Submit" at bounding box center [669, 409] width 42 height 15
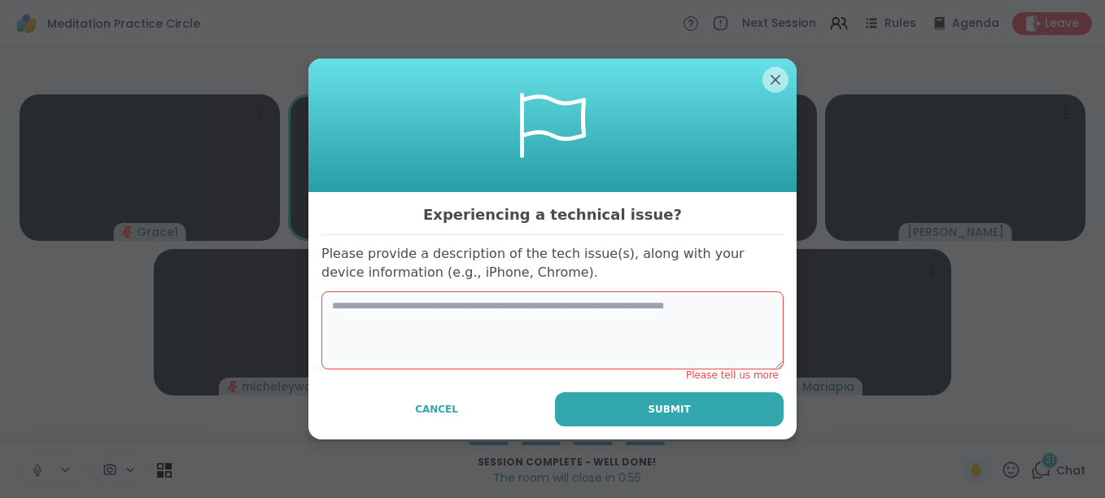
click at [420, 336] on textarea at bounding box center [552, 330] width 462 height 78
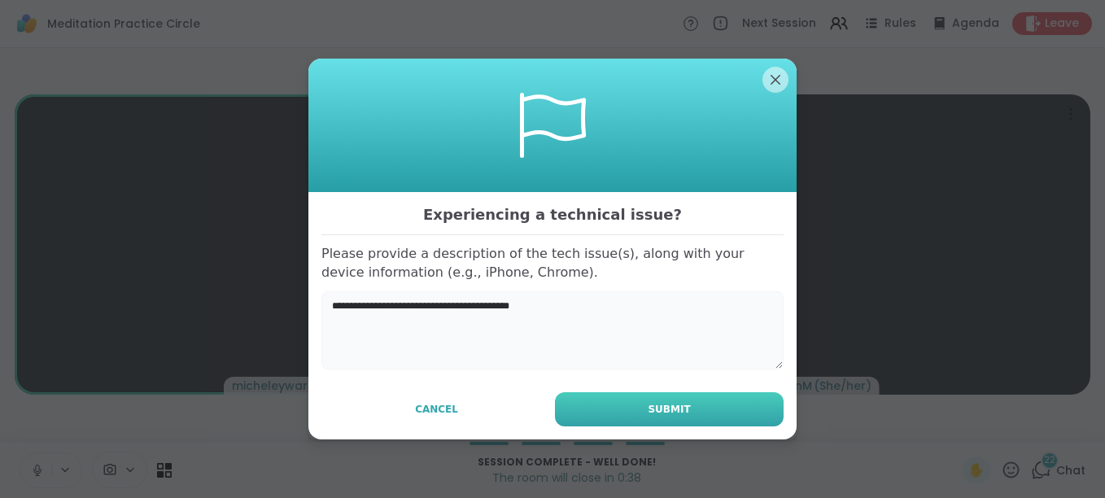
type textarea "**********"
click at [585, 412] on button "Submit" at bounding box center [669, 409] width 229 height 34
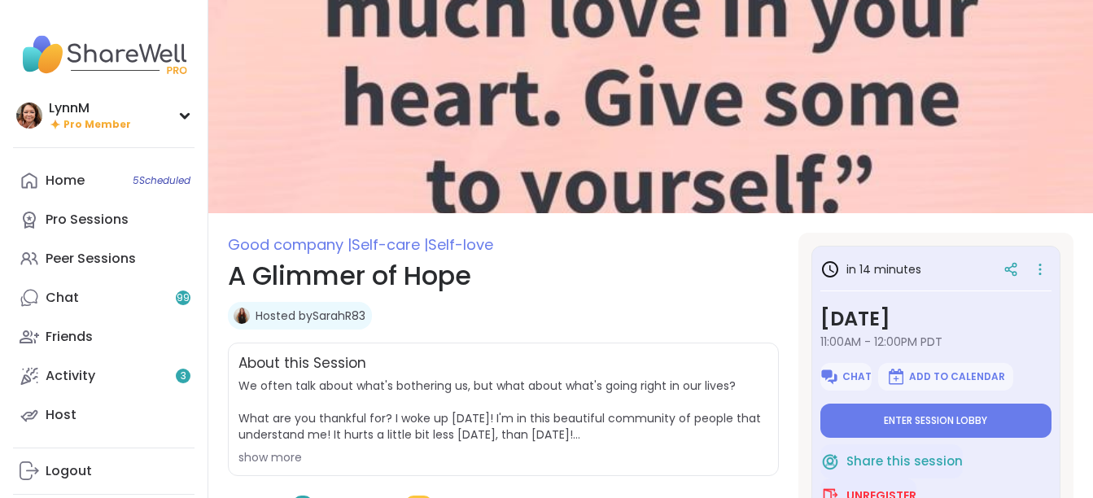
type textarea "*"
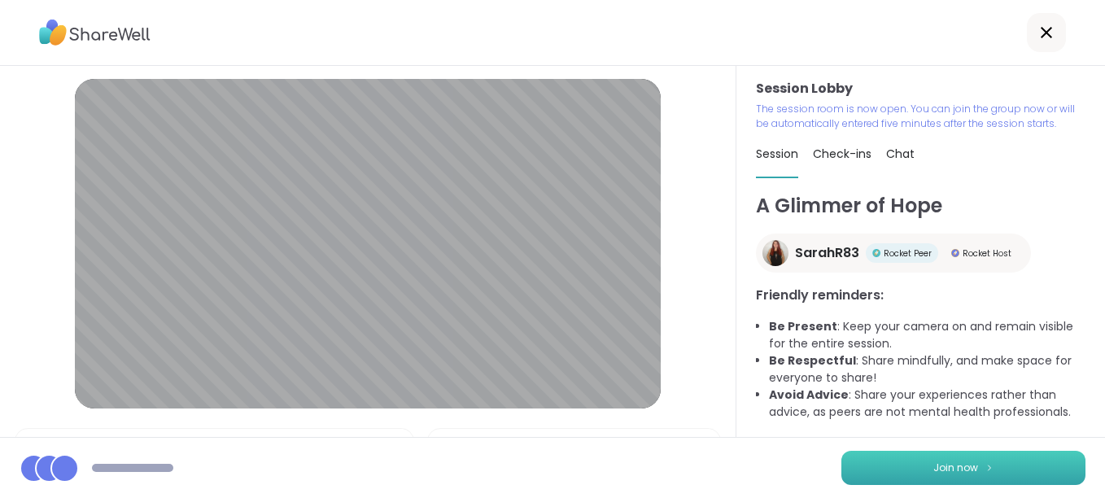
click at [935, 472] on span "Join now" at bounding box center [955, 467] width 45 height 15
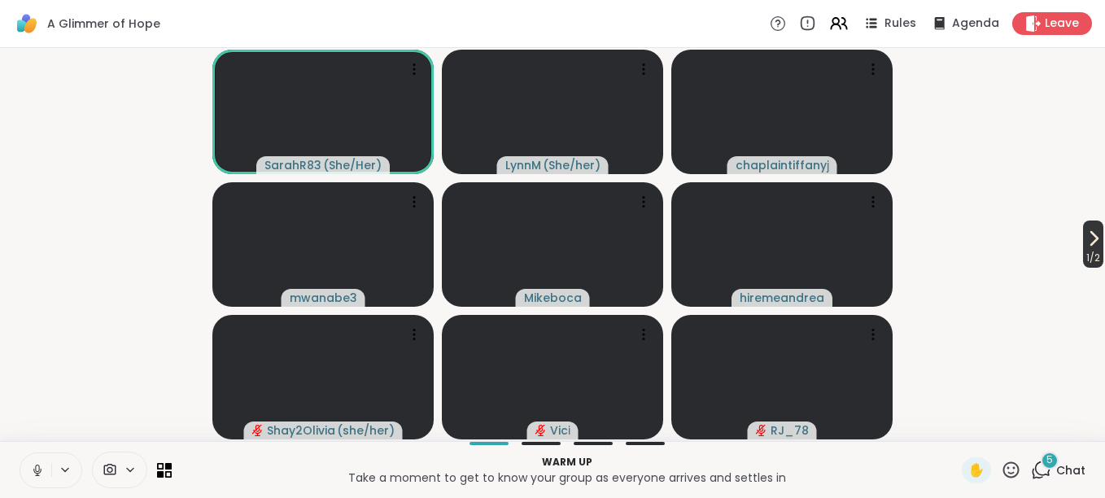
click at [1084, 243] on icon at bounding box center [1094, 239] width 20 height 20
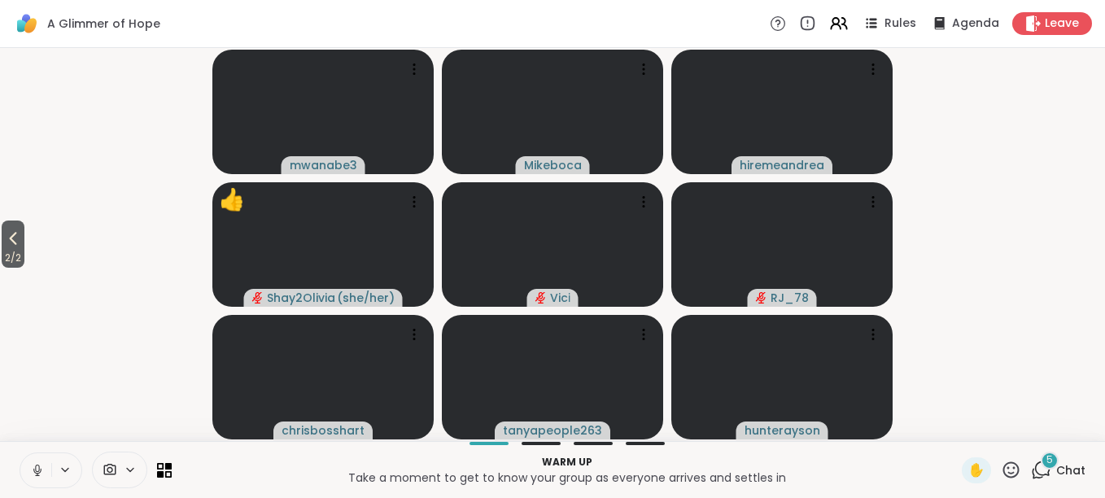
click at [35, 474] on icon at bounding box center [37, 470] width 15 height 15
click at [16, 245] on icon at bounding box center [13, 239] width 20 height 20
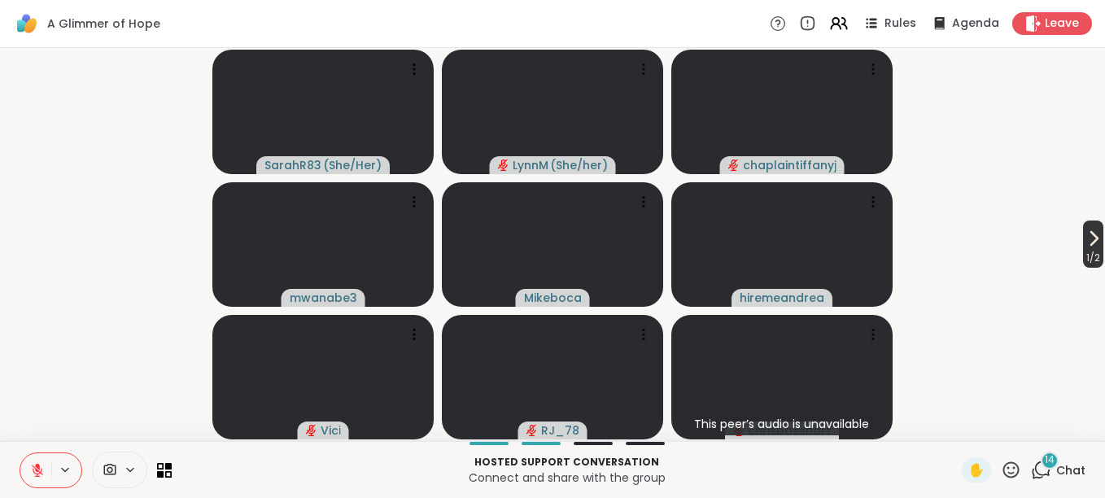
click at [1084, 246] on icon at bounding box center [1094, 239] width 20 height 20
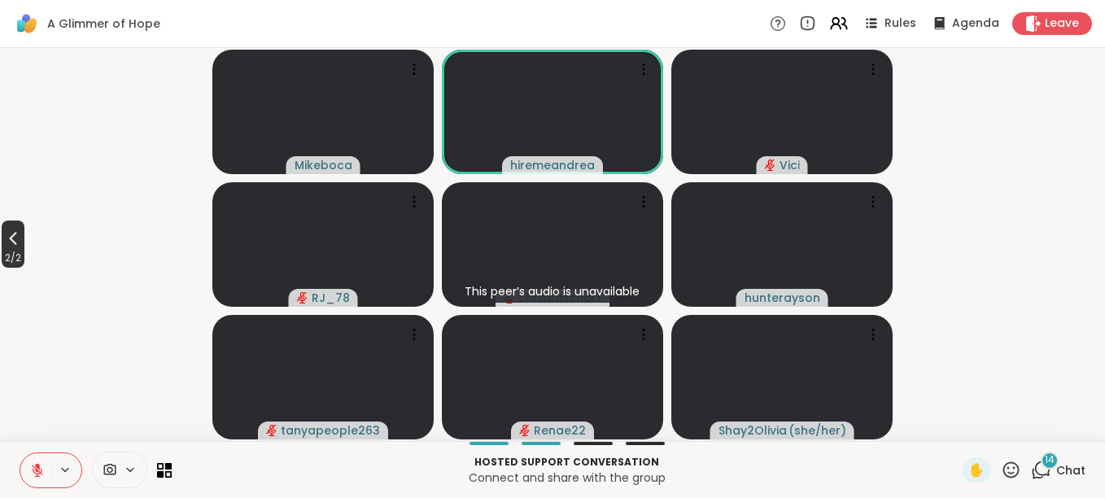
click at [13, 241] on icon at bounding box center [13, 239] width 20 height 20
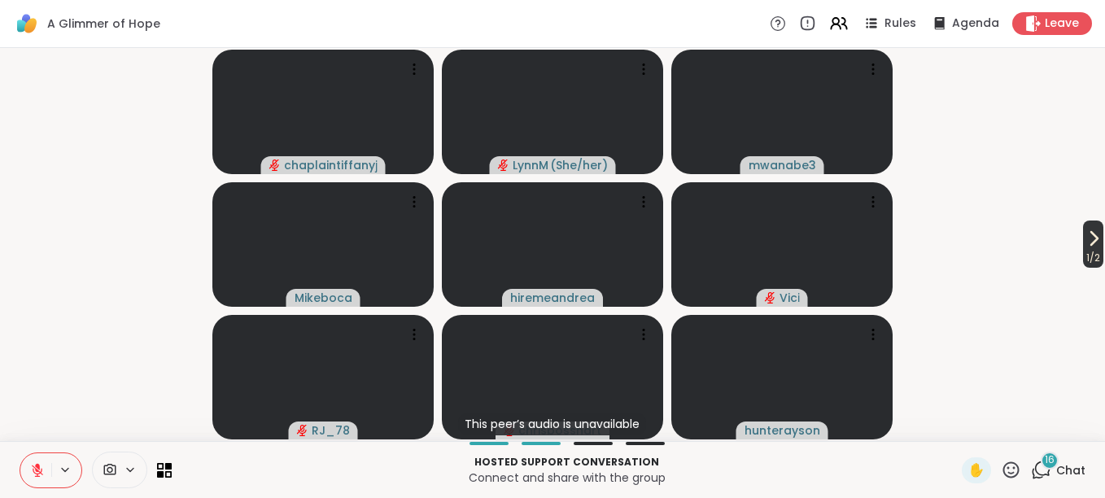
click at [1084, 247] on icon at bounding box center [1094, 239] width 20 height 20
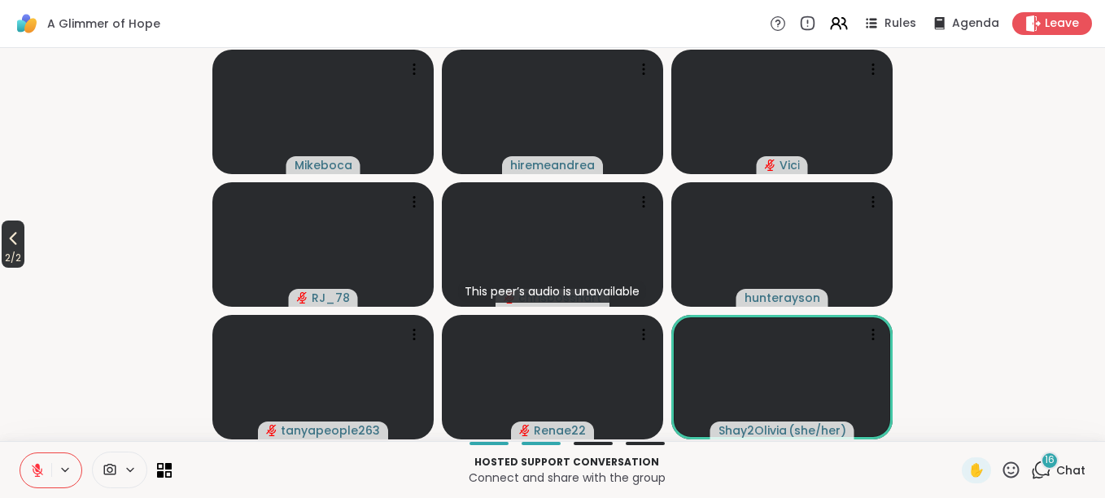
click at [16, 245] on icon at bounding box center [13, 239] width 20 height 20
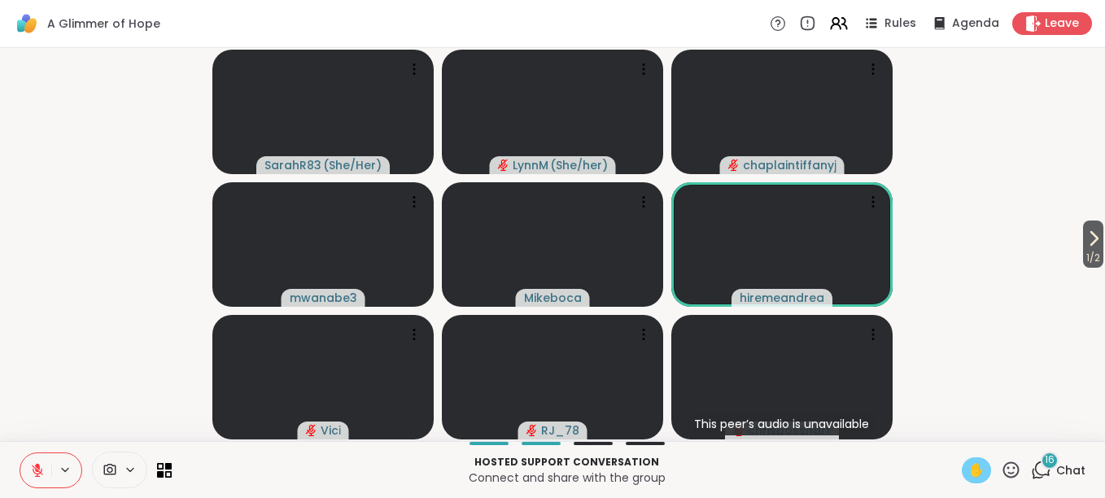
click at [968, 474] on span "✋" at bounding box center [976, 470] width 16 height 20
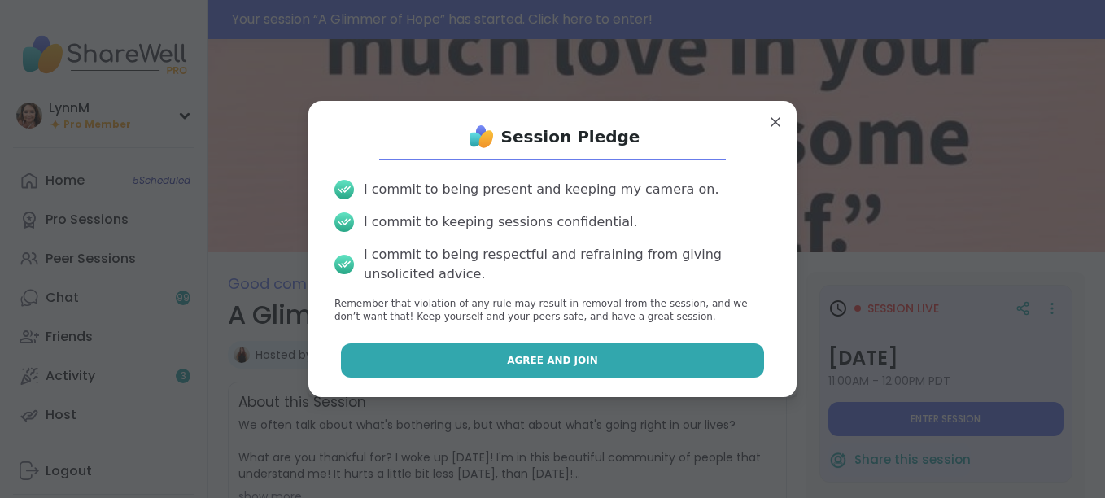
click at [604, 362] on button "Agree and Join" at bounding box center [553, 360] width 424 height 34
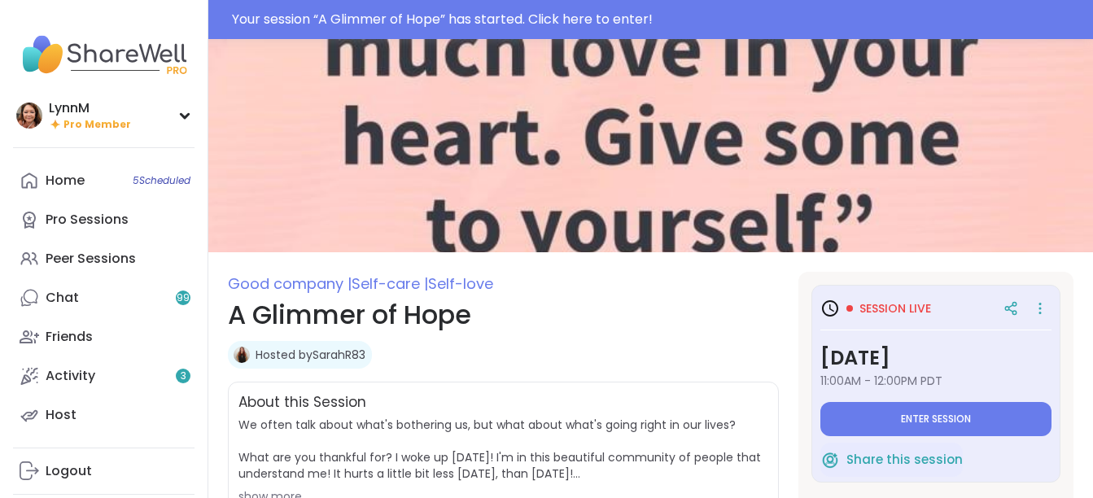
type textarea "*"
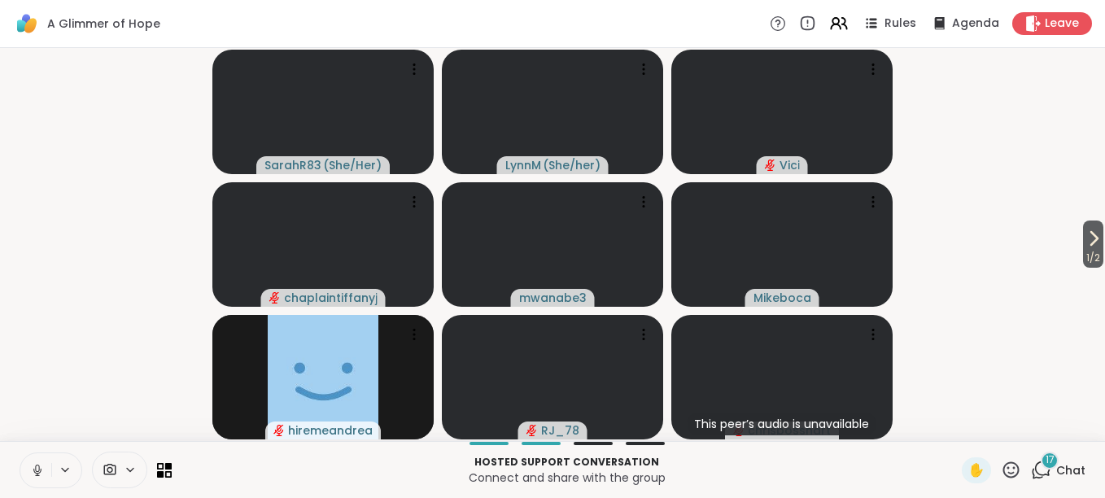
click at [36, 471] on icon at bounding box center [37, 470] width 15 height 15
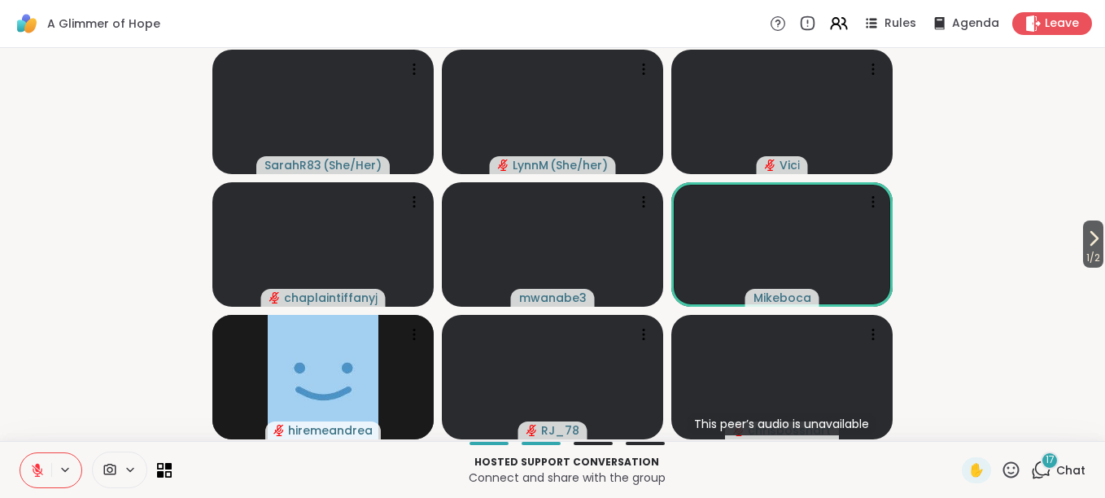
click at [1057, 472] on span "Chat" at bounding box center [1070, 470] width 29 height 16
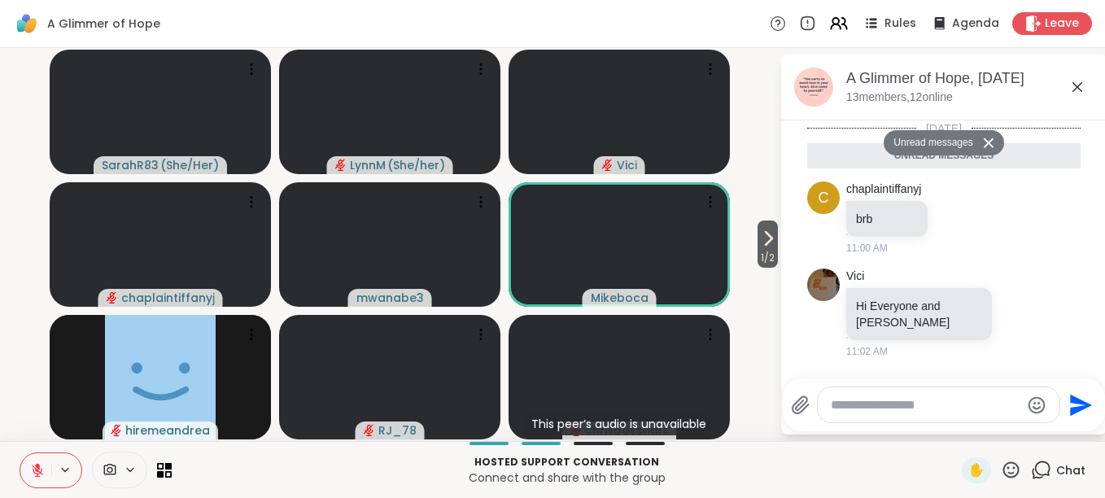
scroll to position [1525, 0]
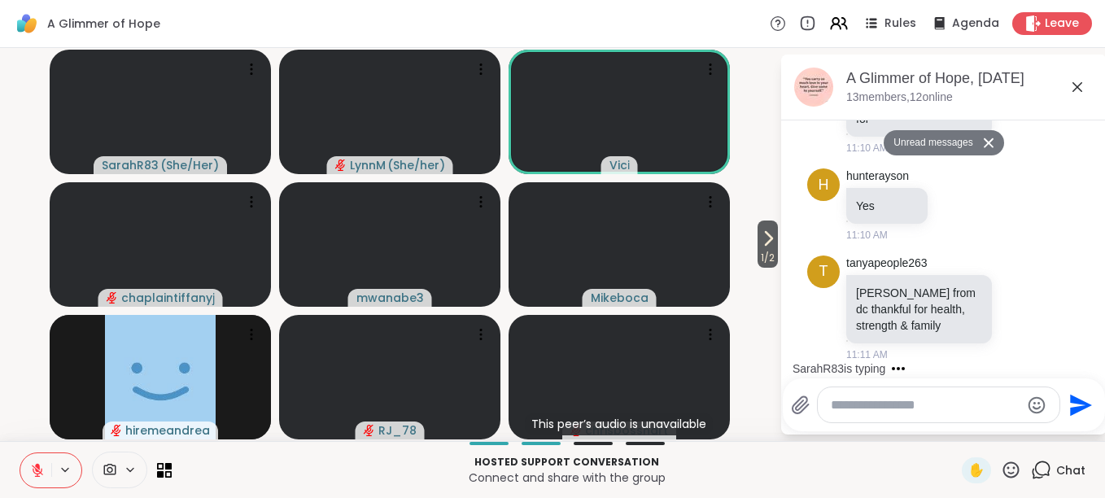
click at [892, 411] on textarea "Type your message" at bounding box center [926, 405] width 190 height 16
type textarea "**********"
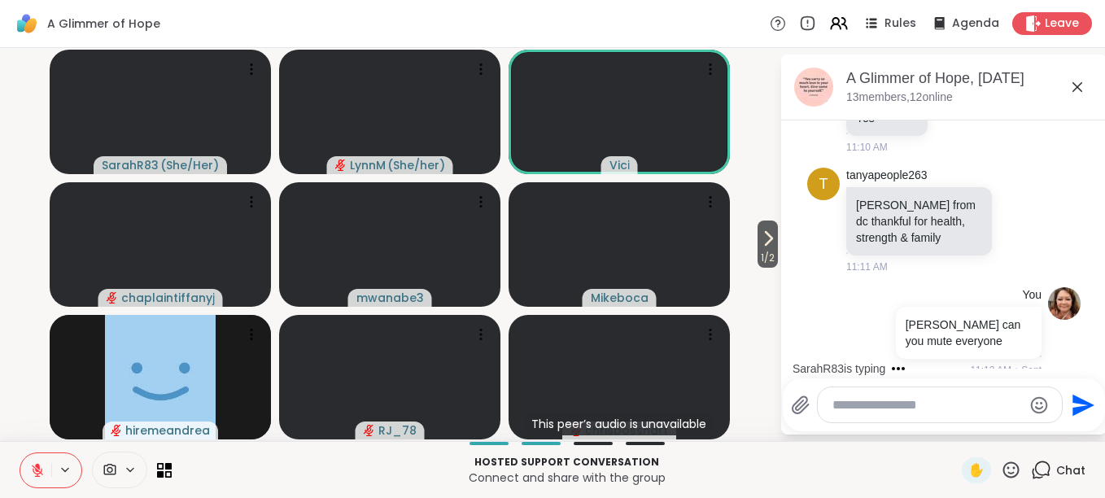
scroll to position [1590, 0]
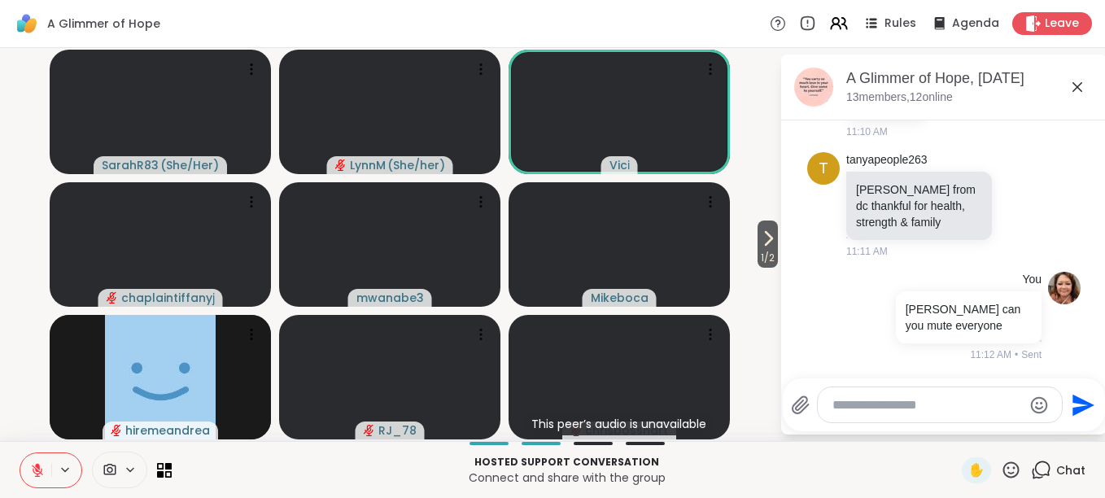
click at [1078, 87] on icon at bounding box center [1077, 87] width 20 height 20
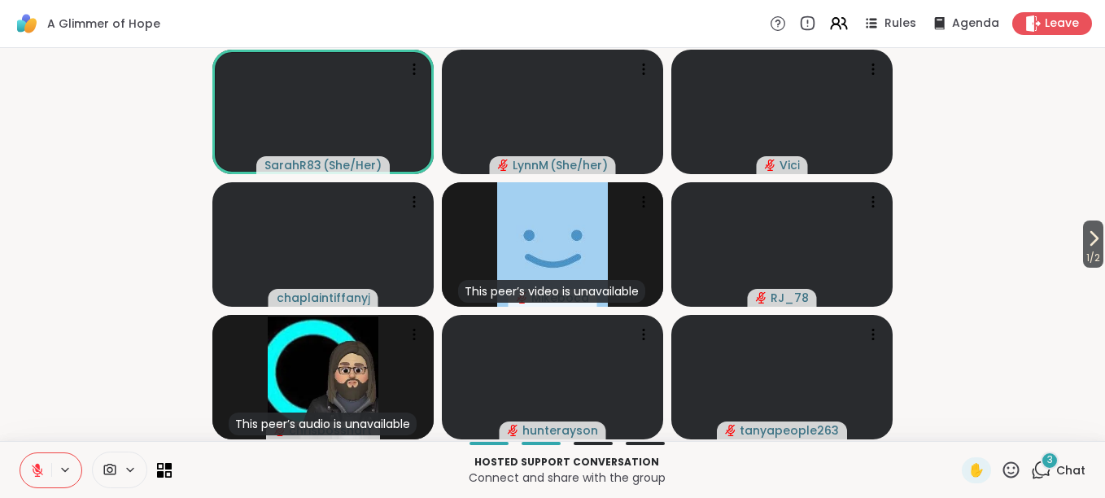
click at [1087, 240] on icon at bounding box center [1094, 239] width 20 height 20
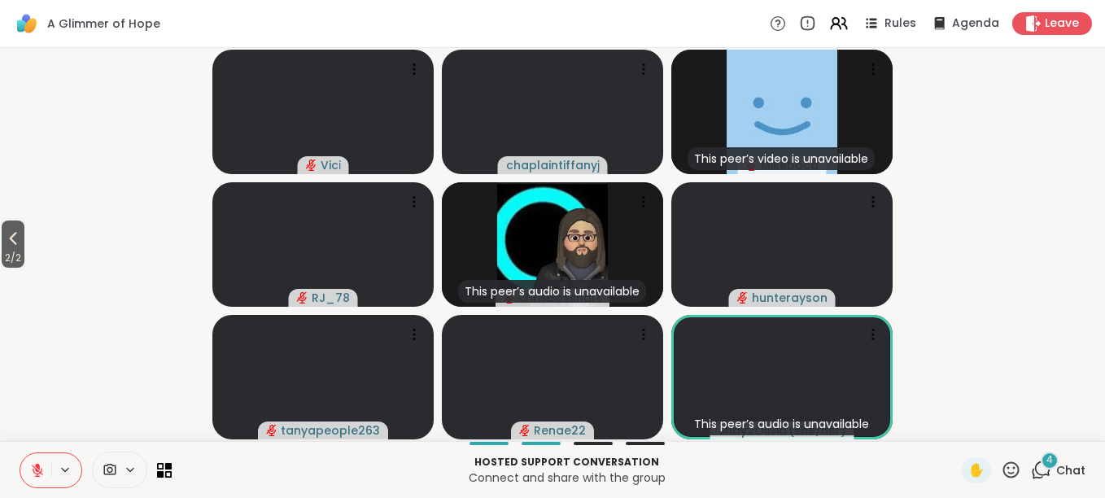
click at [14, 245] on icon at bounding box center [13, 239] width 20 height 20
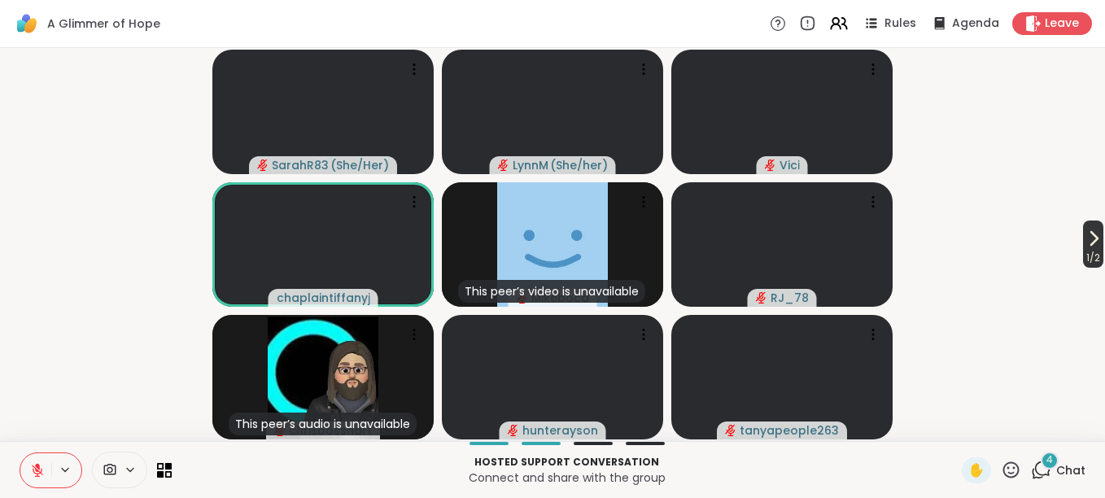
click at [1086, 238] on icon at bounding box center [1094, 239] width 20 height 20
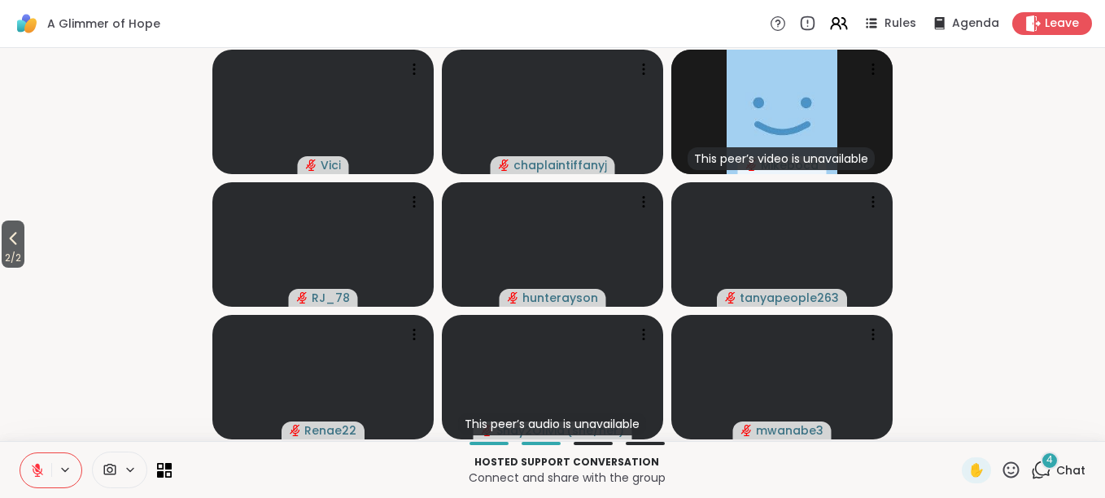
click at [16, 247] on button "2 / 2" at bounding box center [13, 243] width 23 height 47
